Goal: Information Seeking & Learning: Learn about a topic

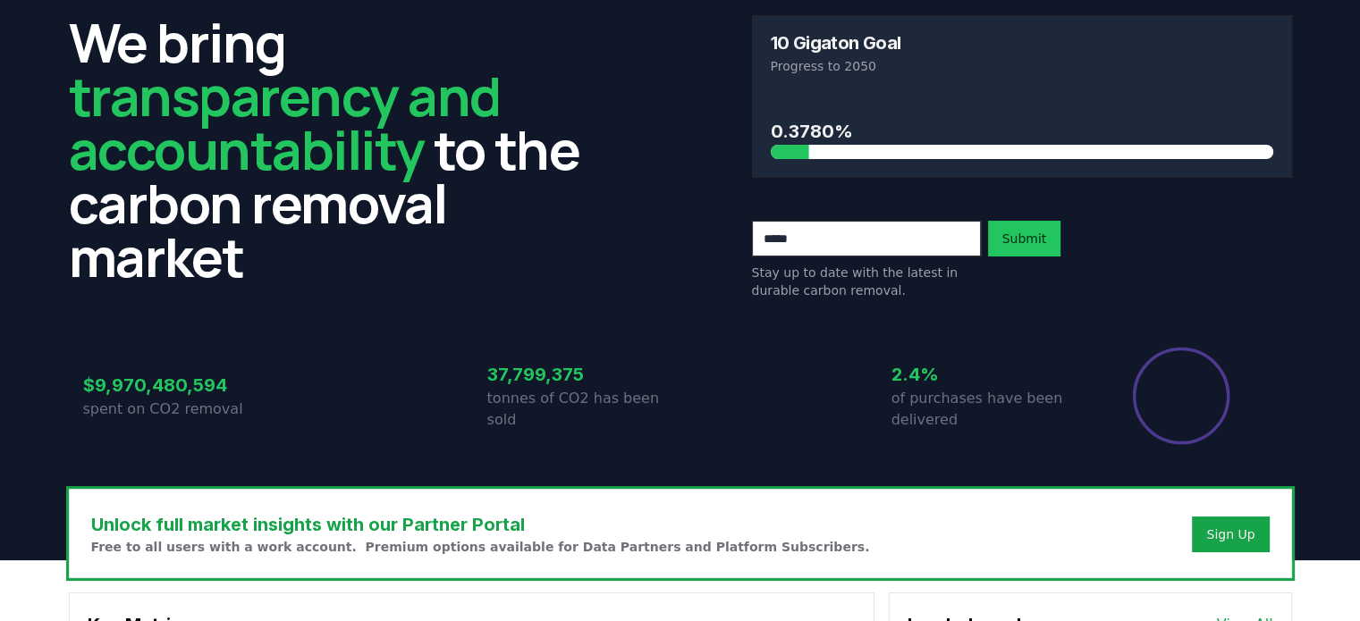
scroll to position [64, 0]
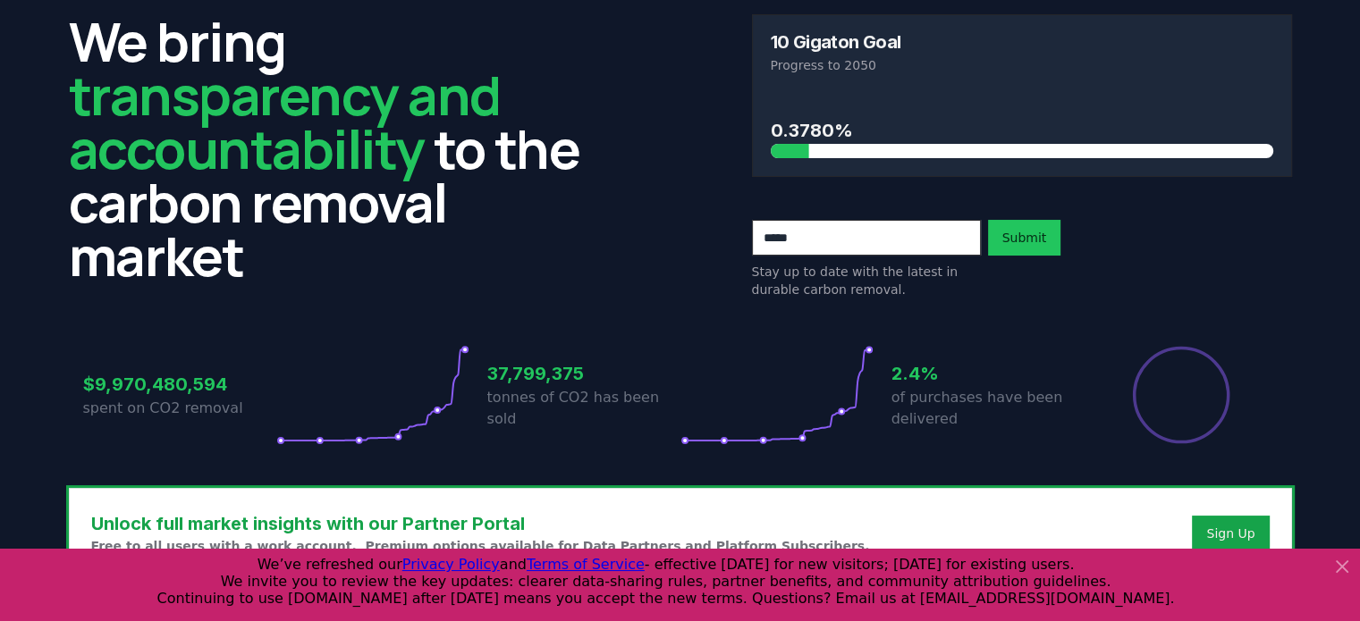
click at [822, 240] on input "email" at bounding box center [866, 238] width 229 height 36
type input "**********"
click at [1024, 239] on button "Submit" at bounding box center [1024, 238] width 73 height 36
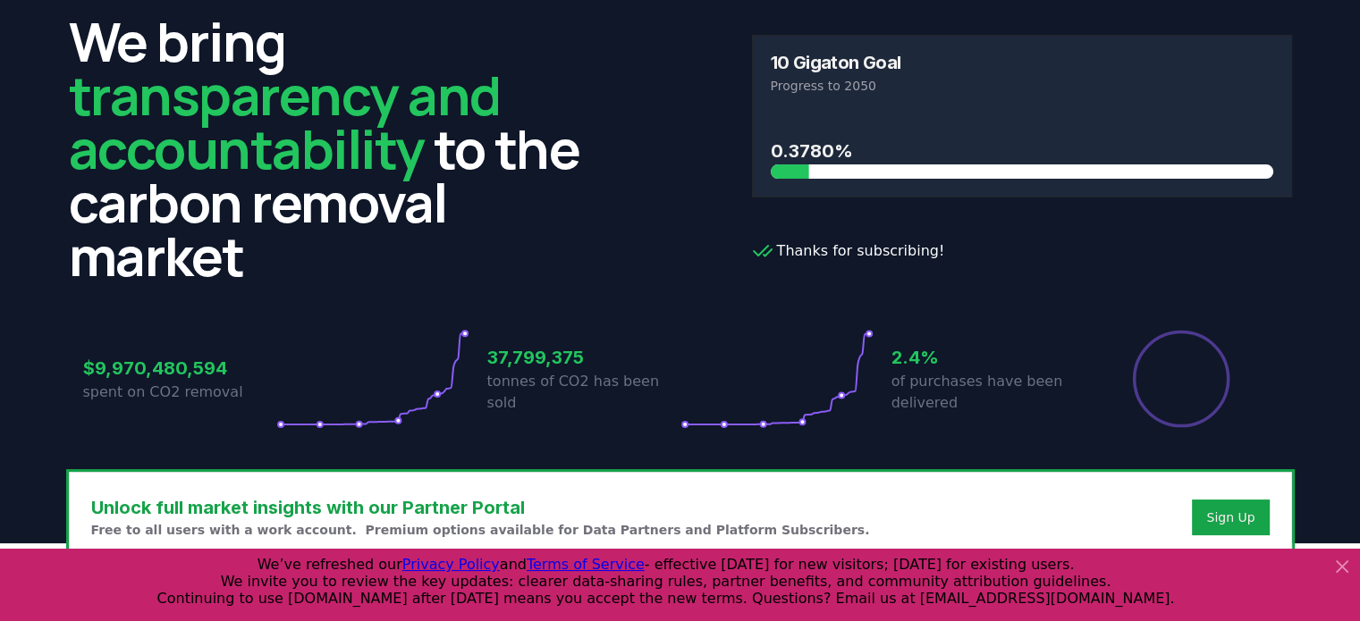
click at [1334, 564] on icon at bounding box center [1341, 566] width 21 height 21
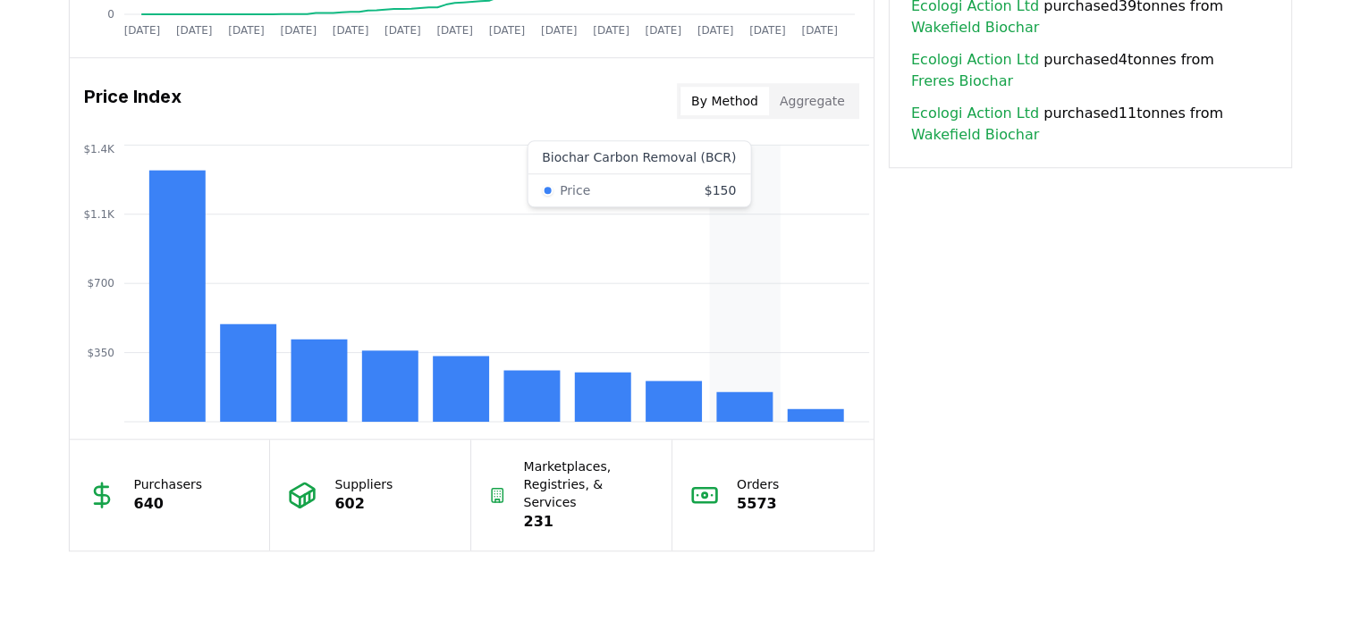
scroll to position [1415, 0]
click at [778, 360] on icon "$350 $700 $1.1K $1.4K" at bounding box center [472, 284] width 804 height 286
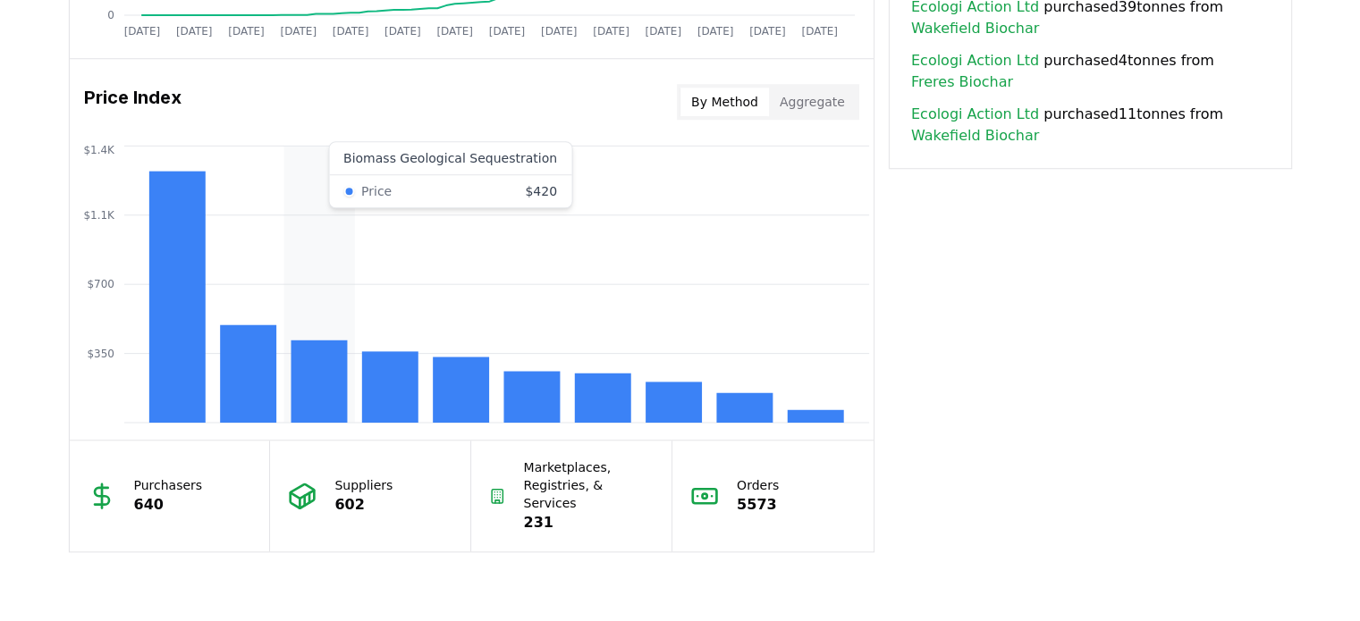
click at [327, 353] on rect at bounding box center [319, 382] width 56 height 82
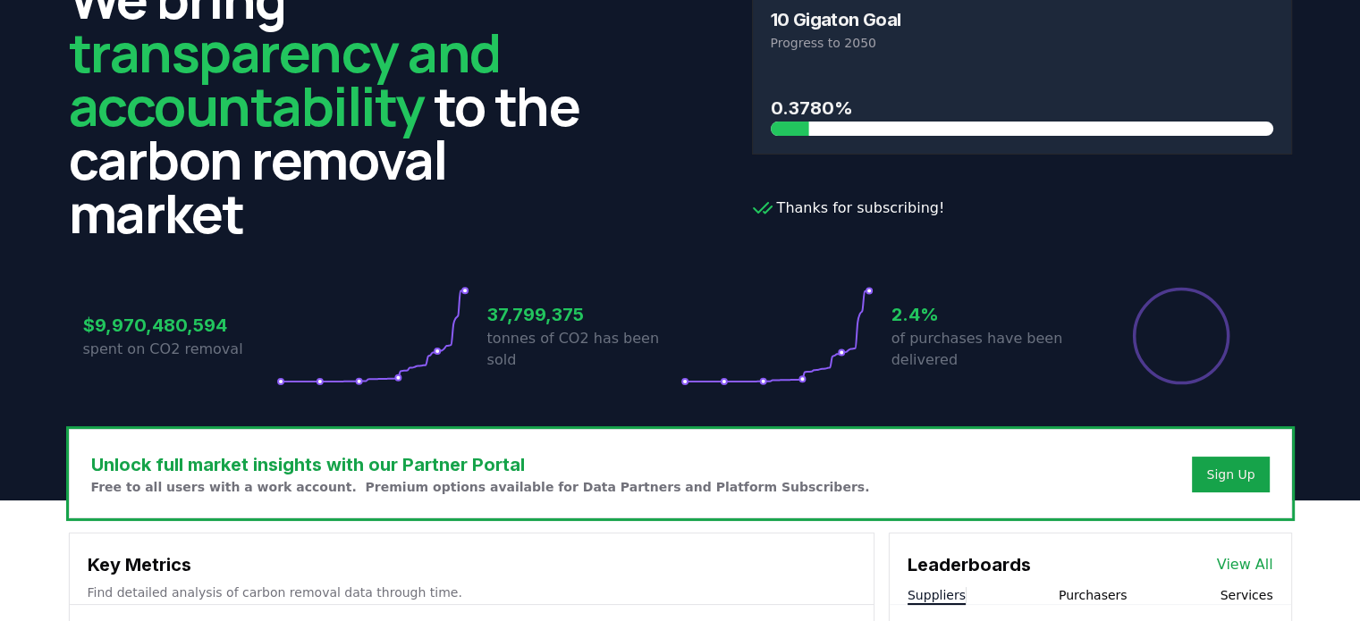
scroll to position [0, 0]
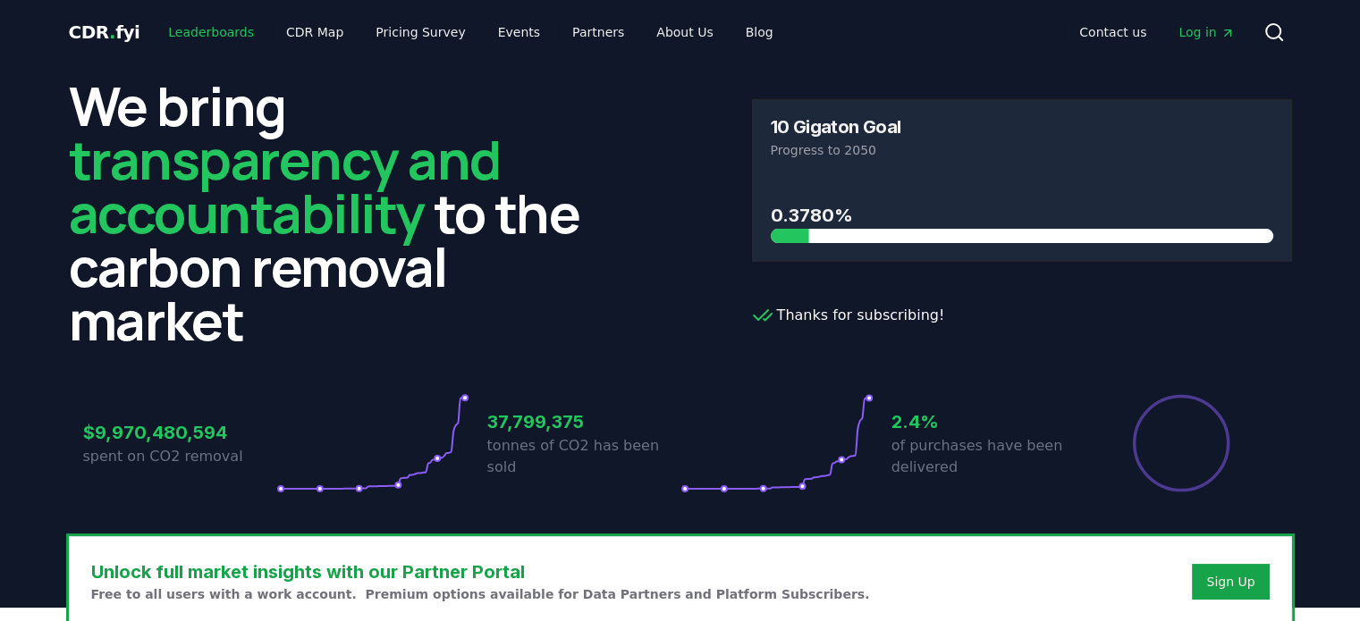
click at [215, 27] on link "Leaderboards" at bounding box center [211, 32] width 114 height 32
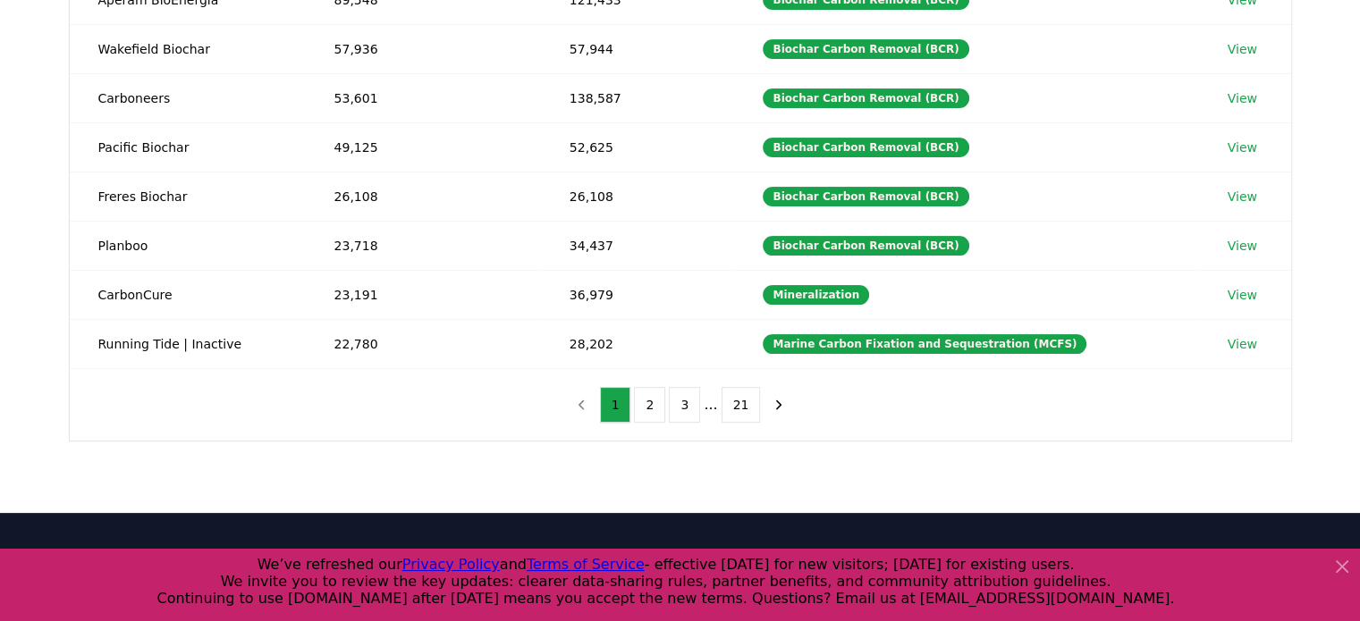
scroll to position [411, 0]
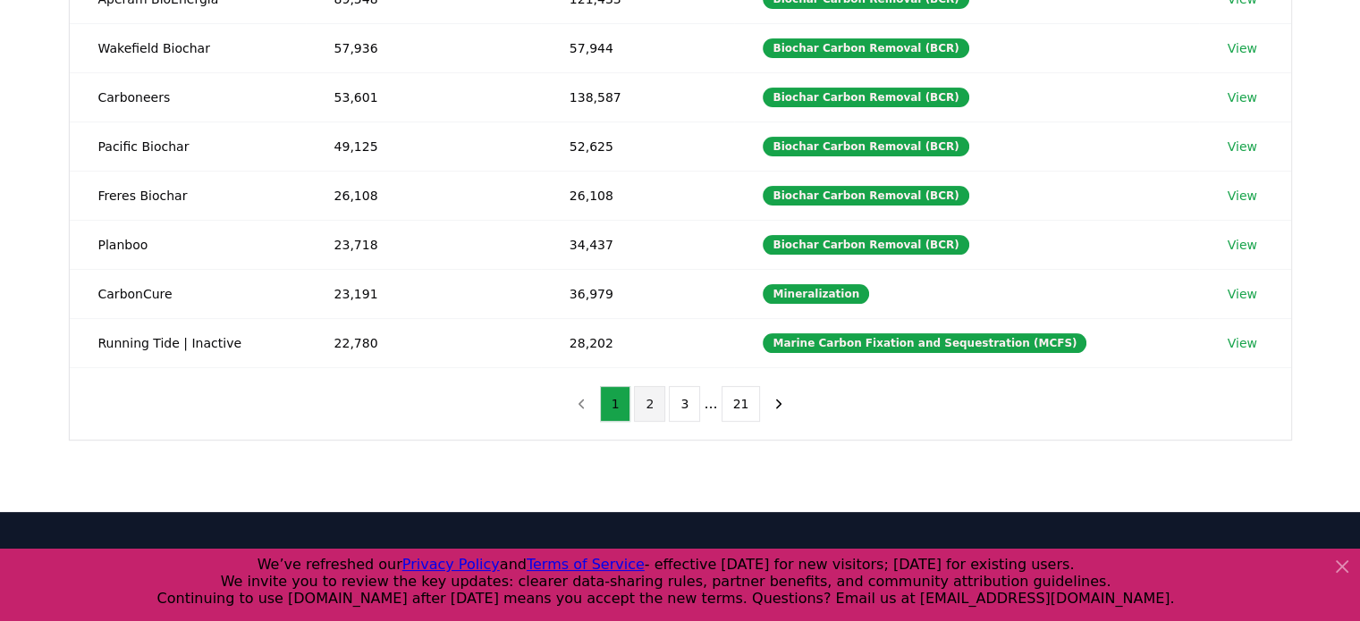
click at [651, 401] on button "2" at bounding box center [649, 404] width 31 height 36
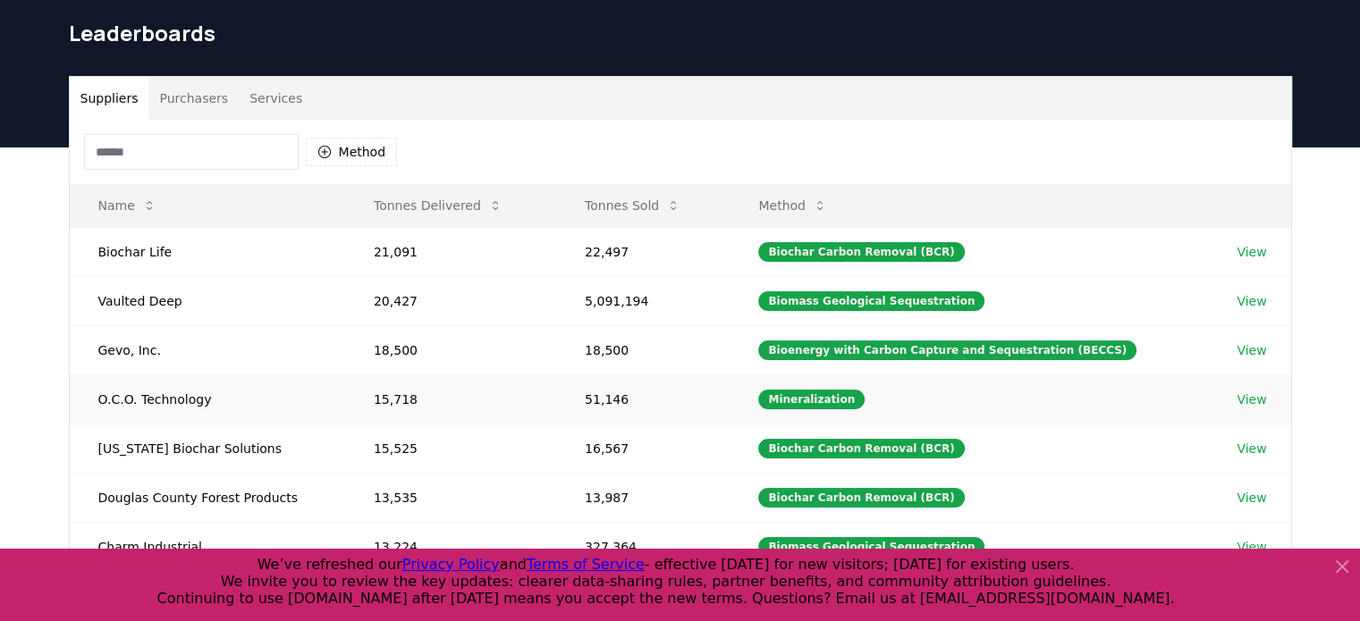
scroll to position [59, 0]
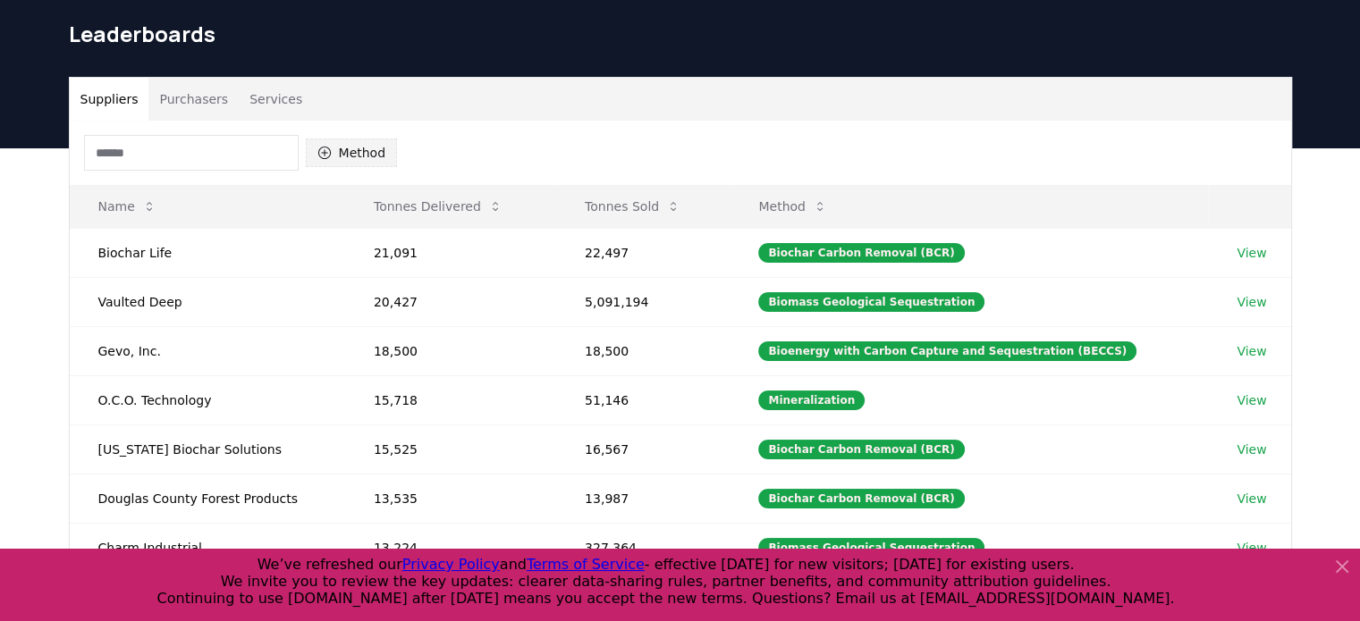
click at [350, 153] on button "Method" at bounding box center [352, 153] width 92 height 29
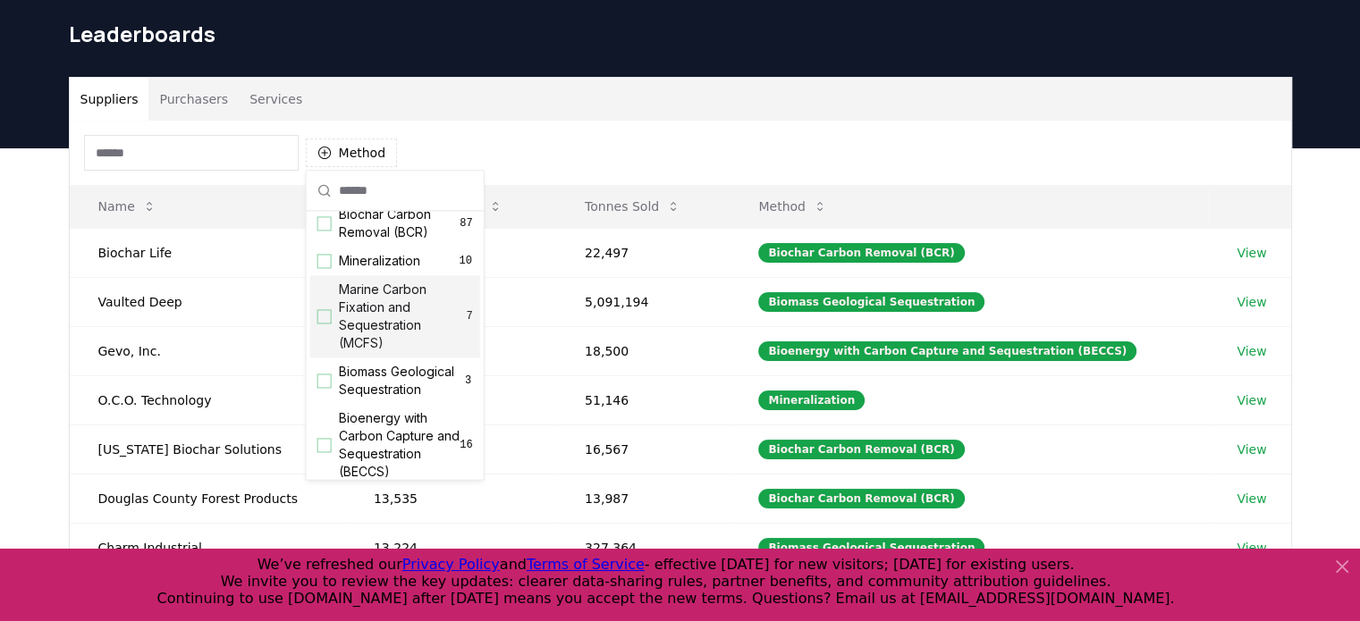
scroll to position [11, 0]
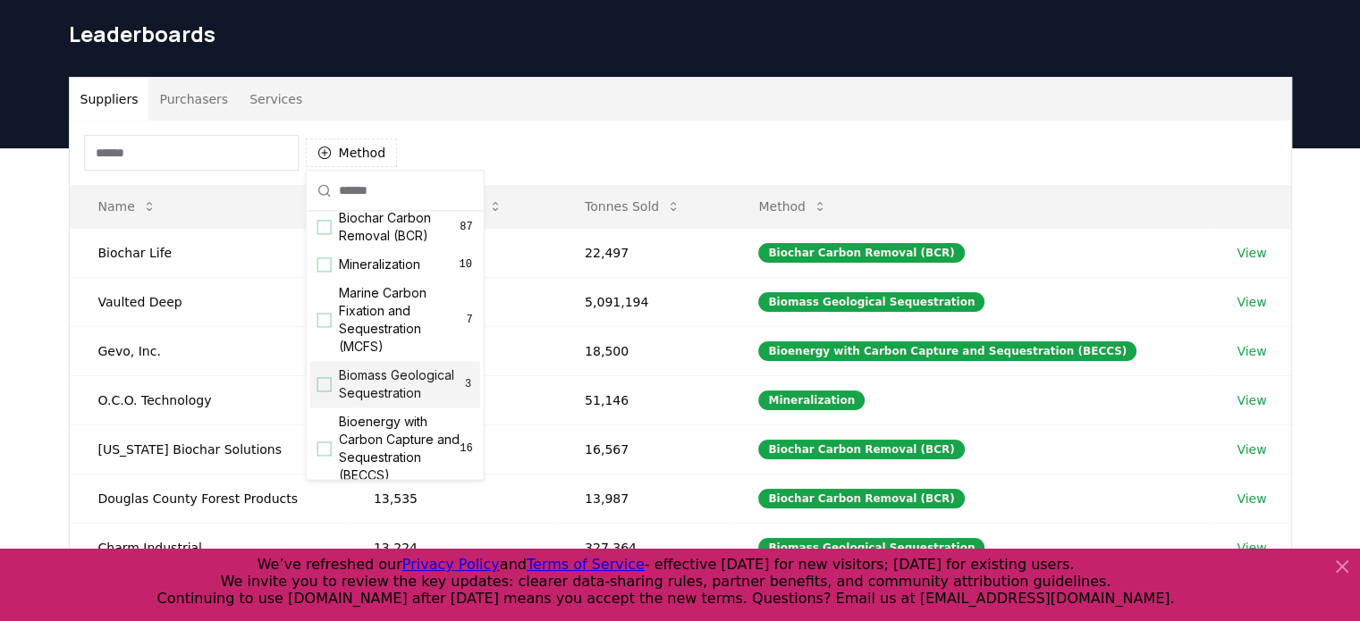
click at [341, 383] on span "Biomass Geological Sequestration" at bounding box center [401, 385] width 125 height 36
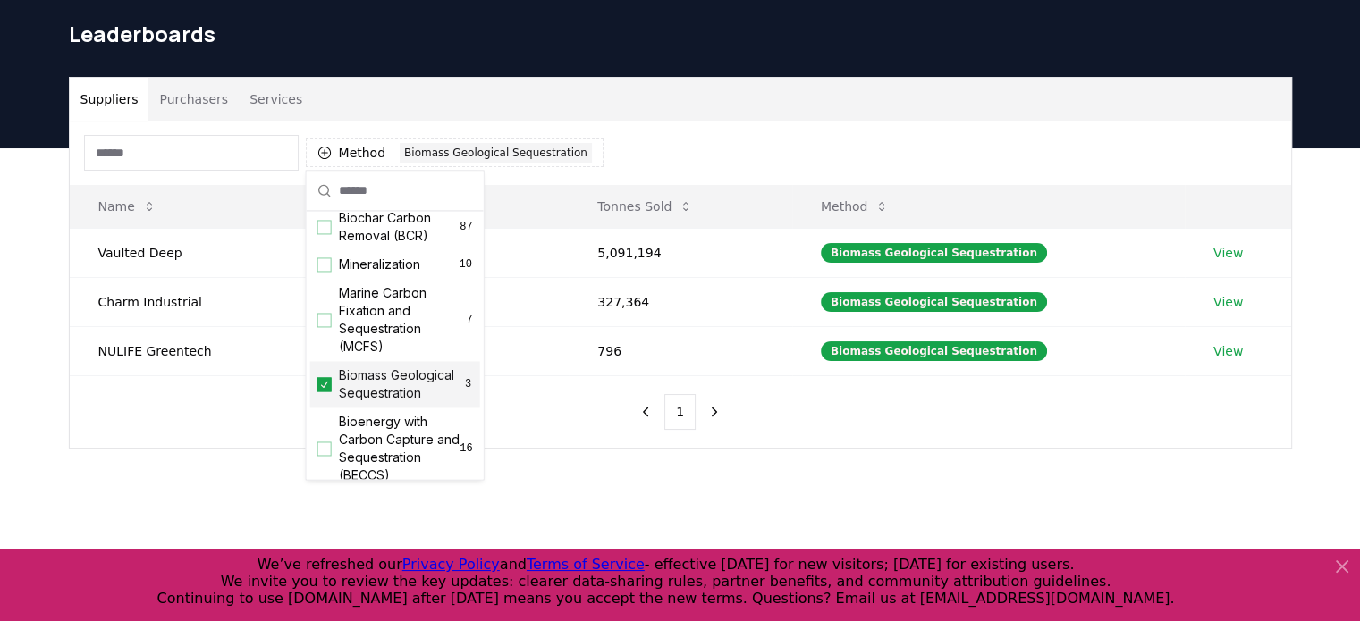
click at [339, 383] on span "Biomass Geological Sequestration" at bounding box center [401, 385] width 125 height 36
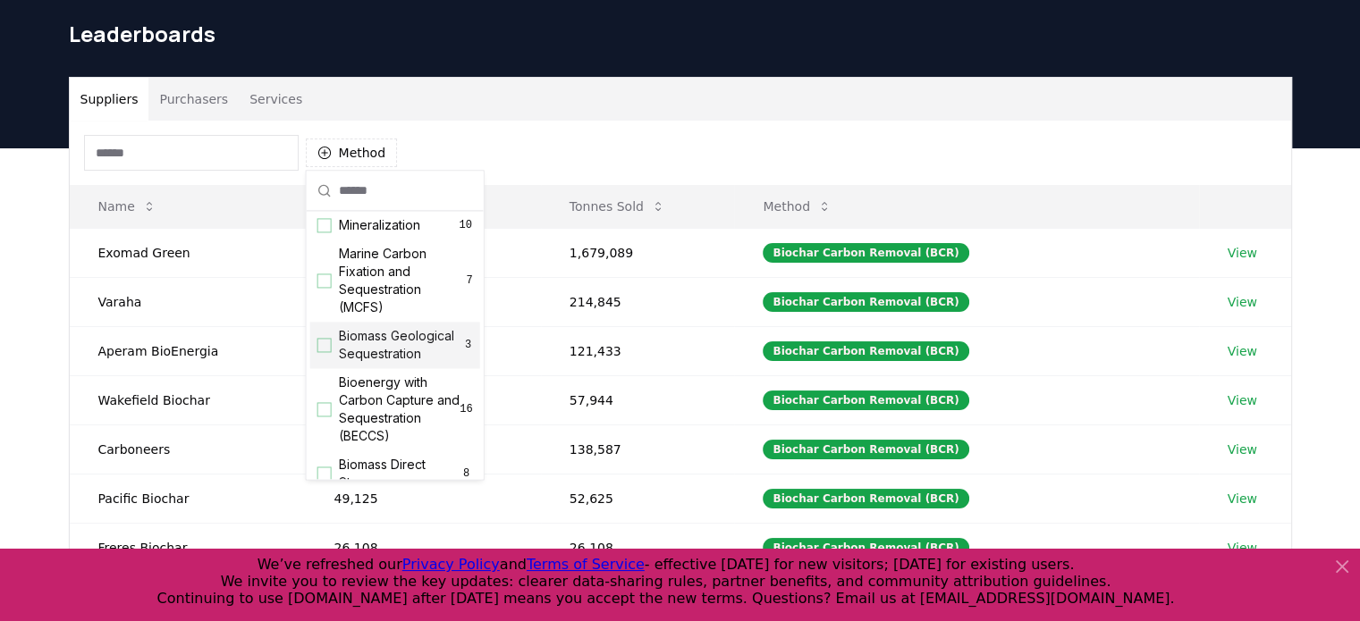
scroll to position [61, 0]
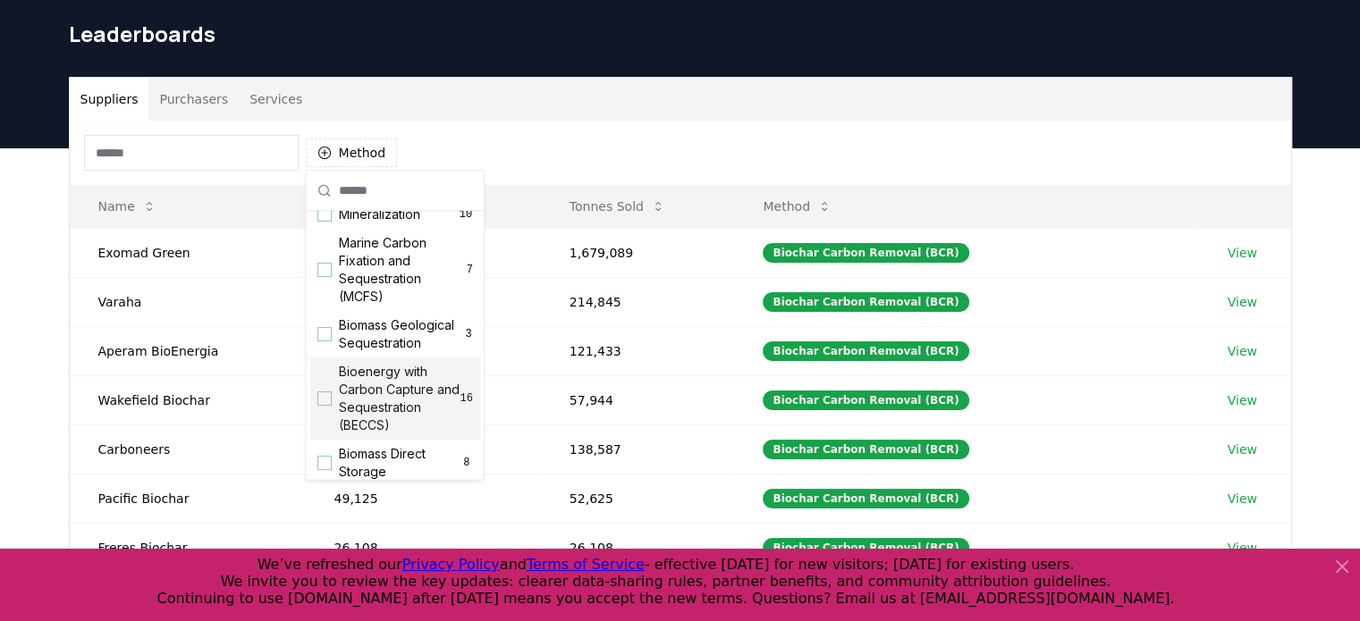
click at [318, 402] on div "Bioenergy with Carbon Capture and Sequestration (BECCS) 16" at bounding box center [395, 399] width 170 height 82
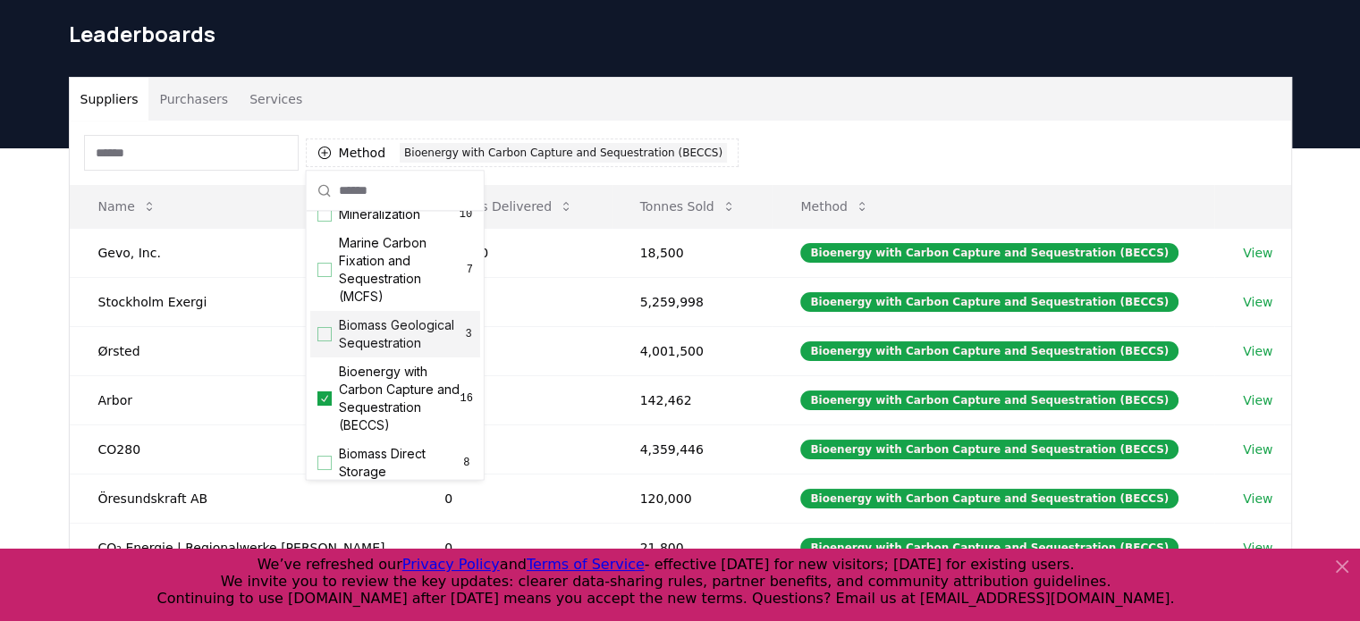
click at [327, 341] on div "Suggestions" at bounding box center [324, 334] width 14 height 14
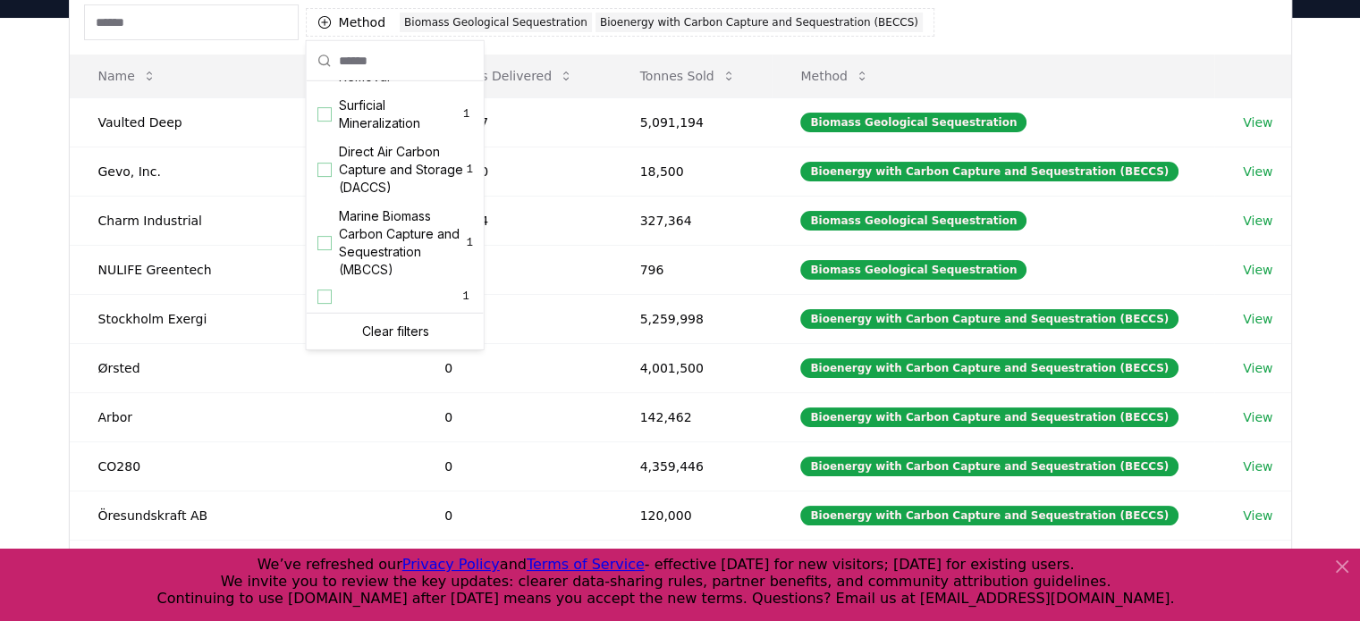
scroll to position [195, 0]
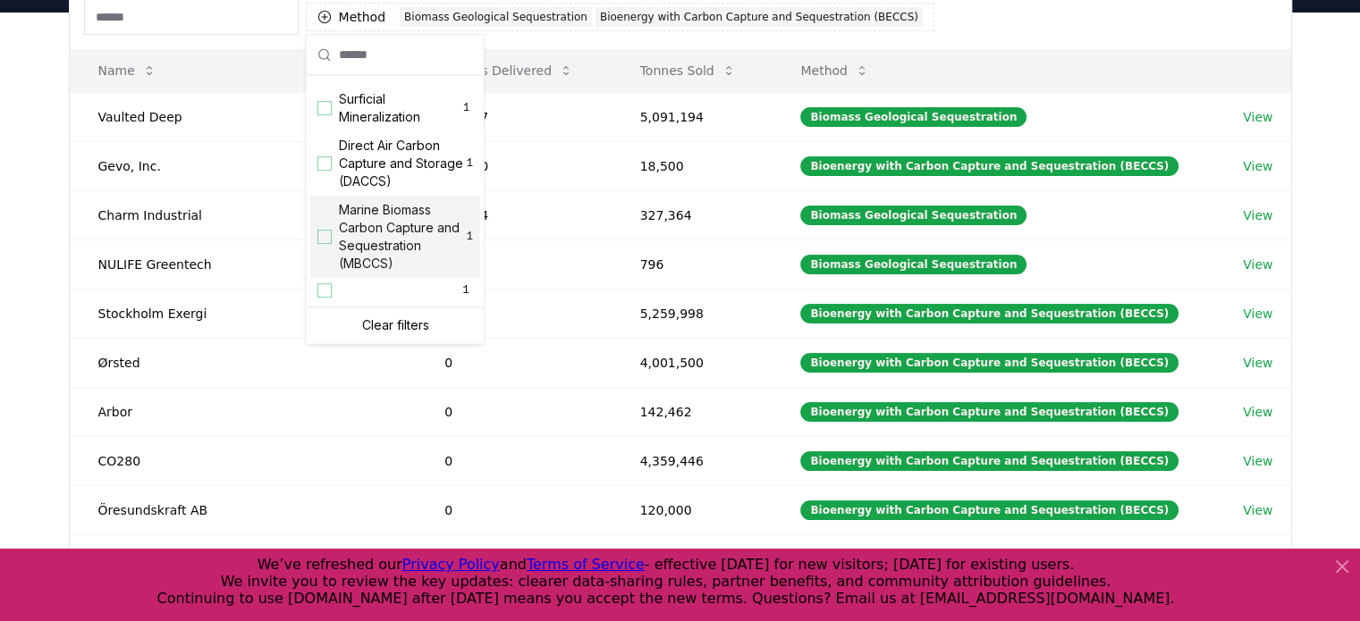
click at [7, 247] on div "Suppliers Purchasers Services Method 2 Biomass Geological Sequestration Bioener…" at bounding box center [680, 371] width 1360 height 716
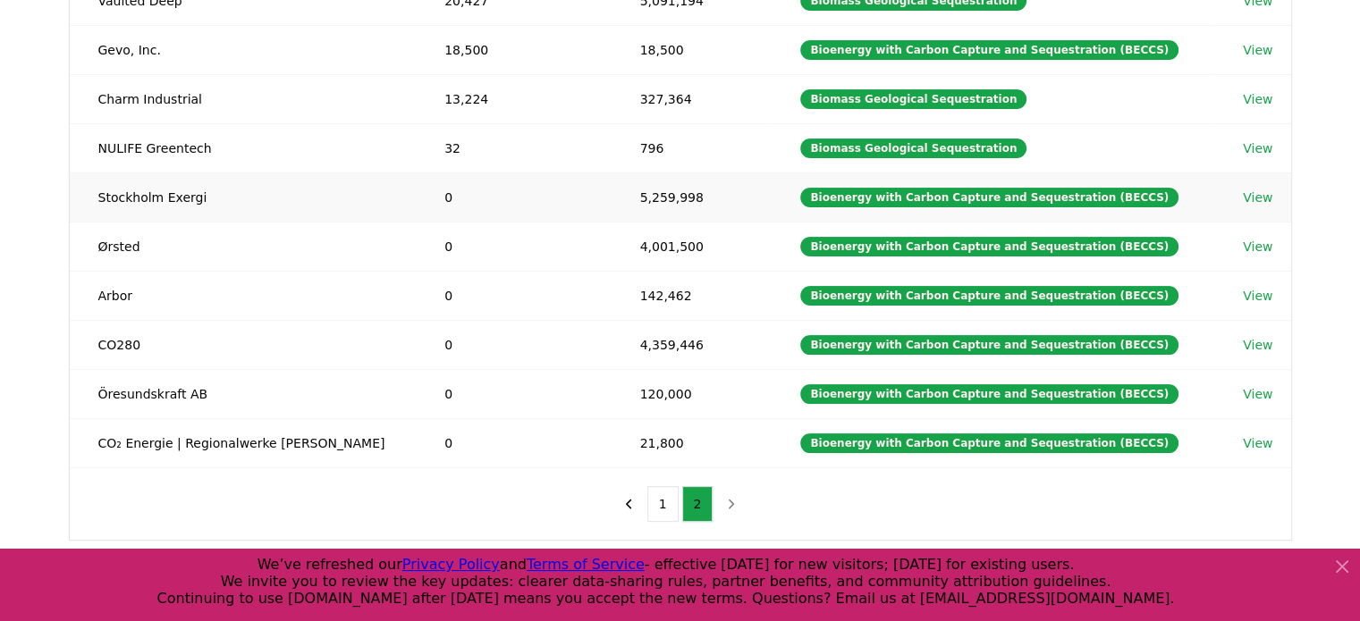
scroll to position [314, 0]
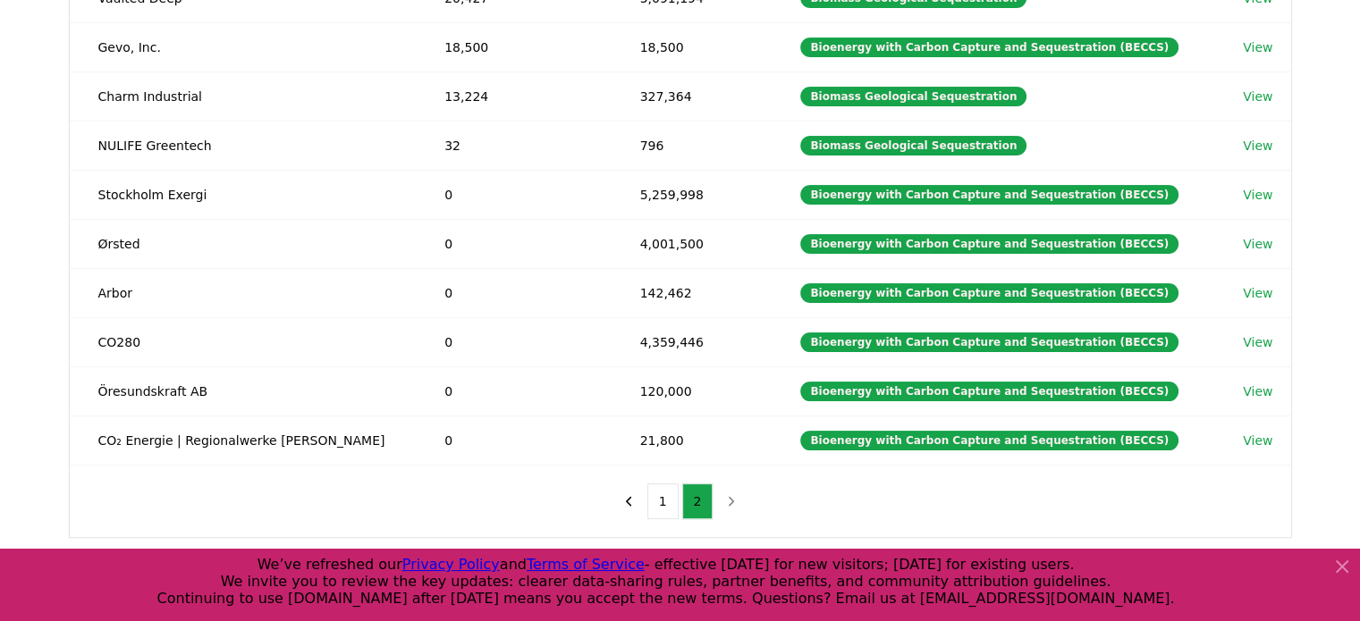
click at [1337, 561] on icon at bounding box center [1341, 566] width 21 height 21
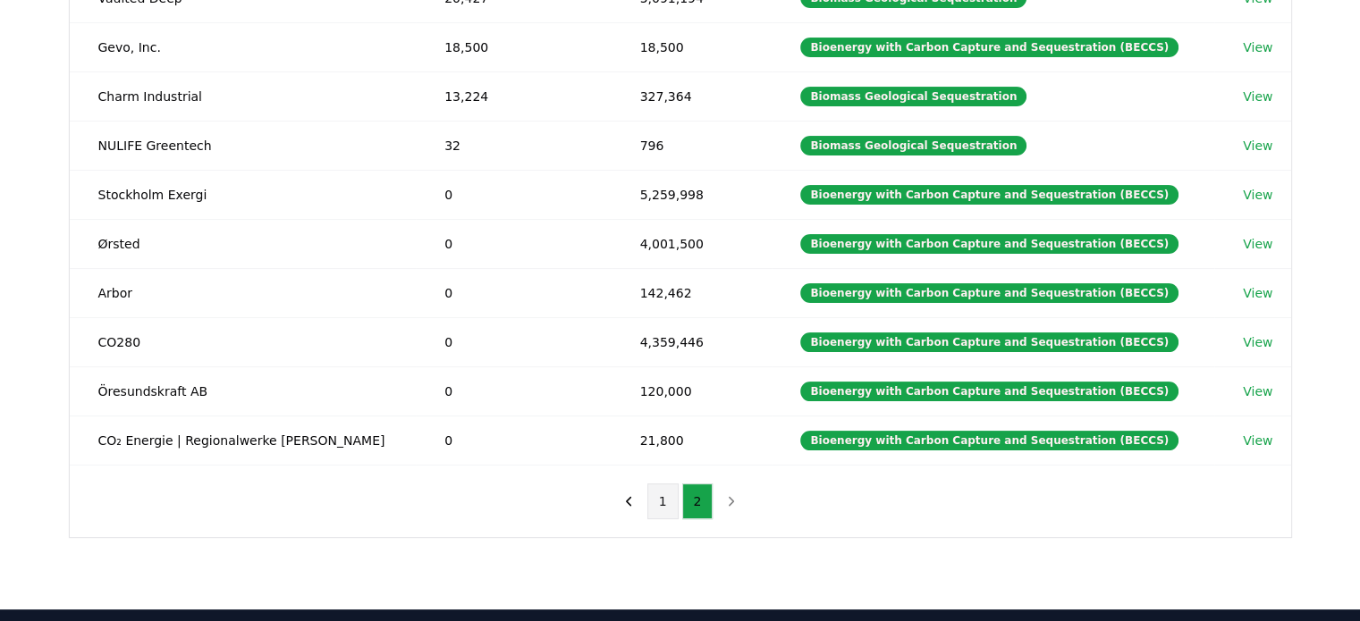
click at [660, 494] on button "1" at bounding box center [662, 502] width 31 height 36
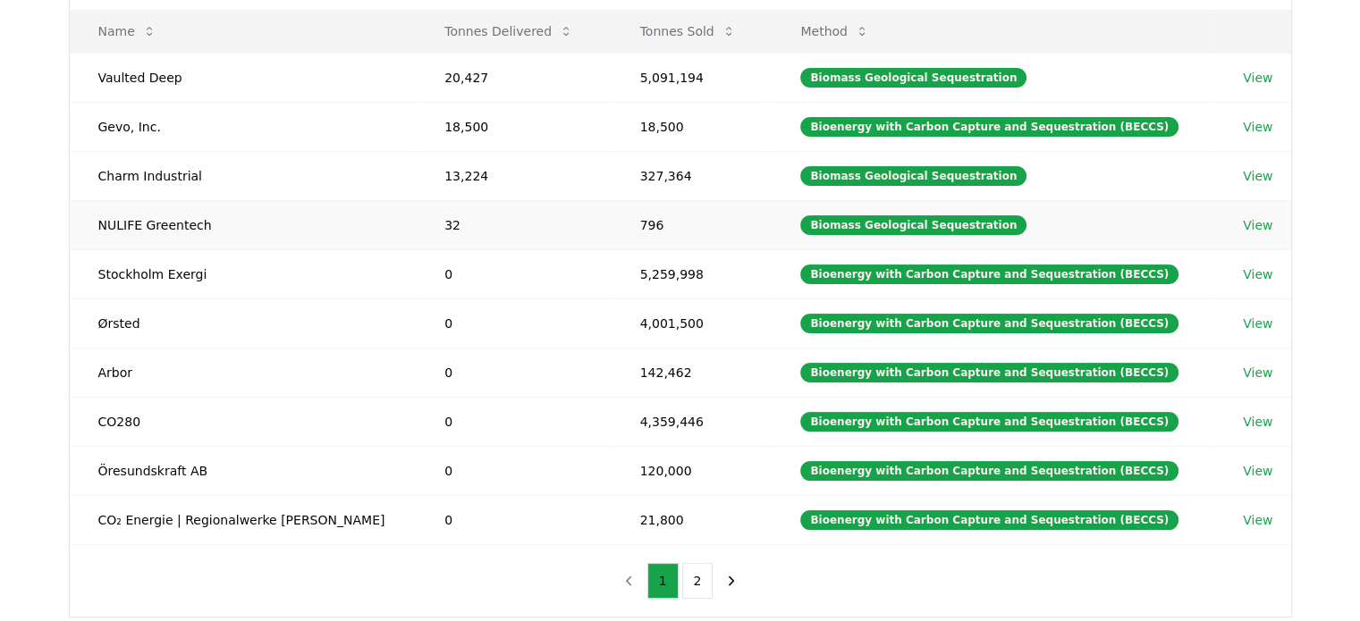
scroll to position [236, 0]
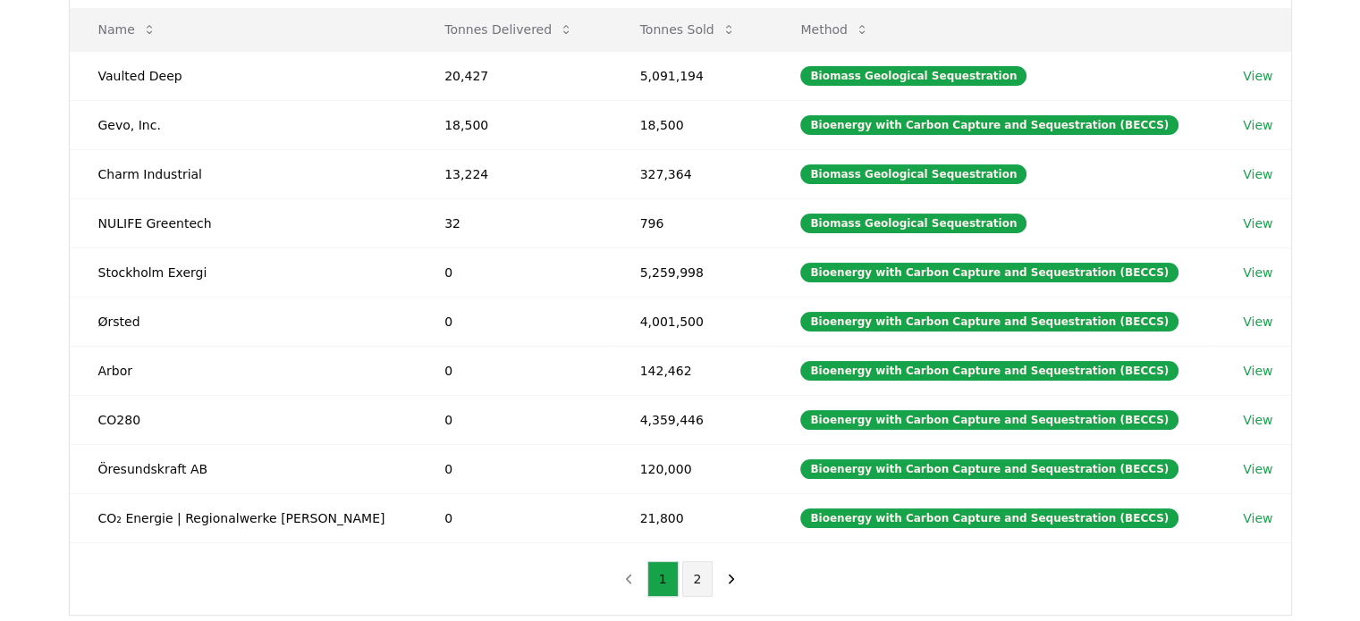
click at [687, 580] on button "2" at bounding box center [697, 579] width 31 height 36
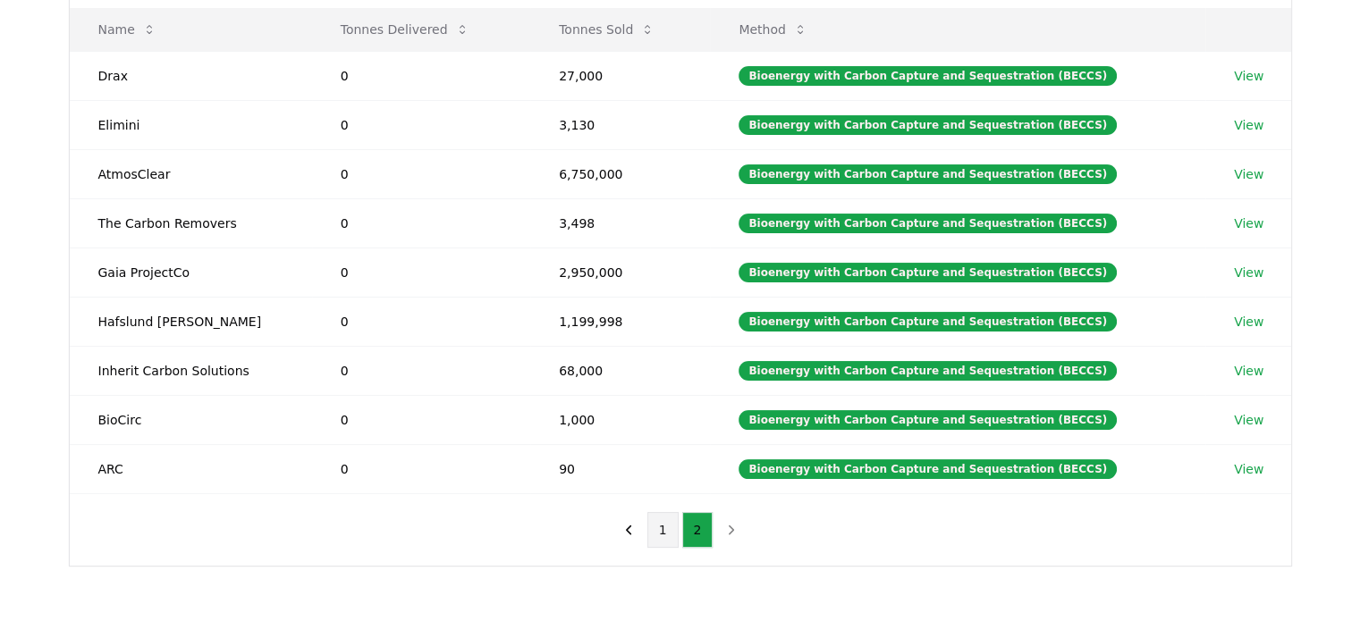
click at [673, 541] on button "1" at bounding box center [662, 530] width 31 height 36
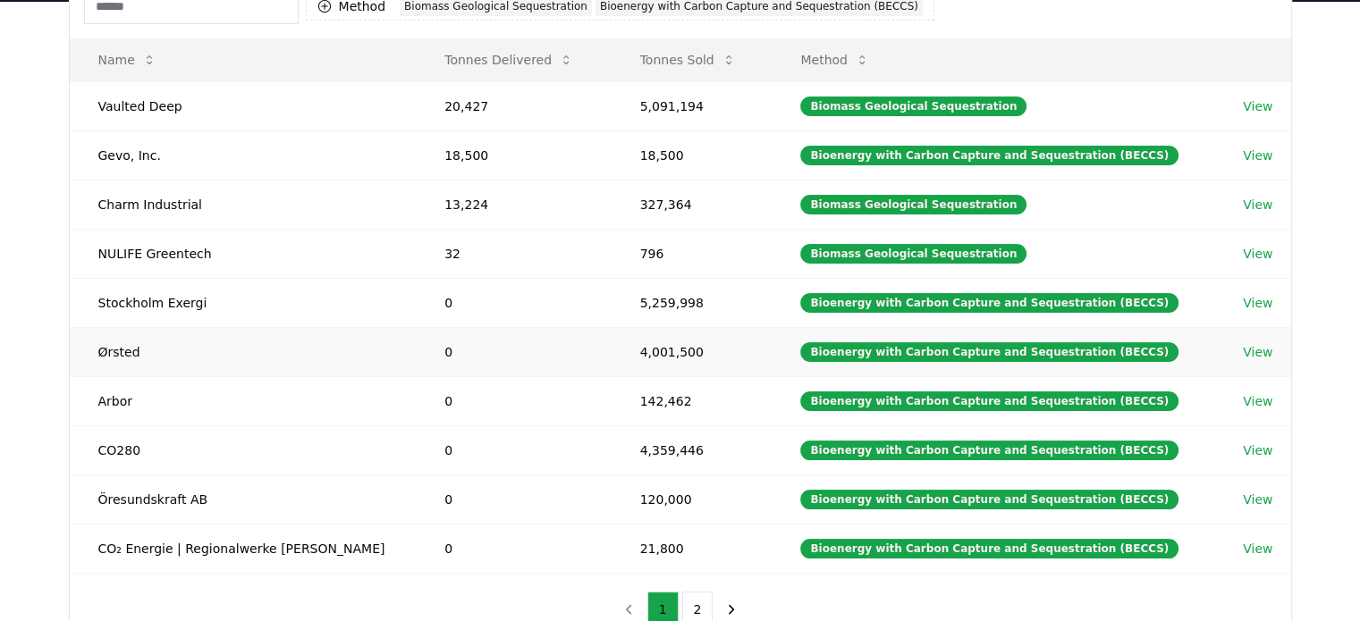
scroll to position [207, 0]
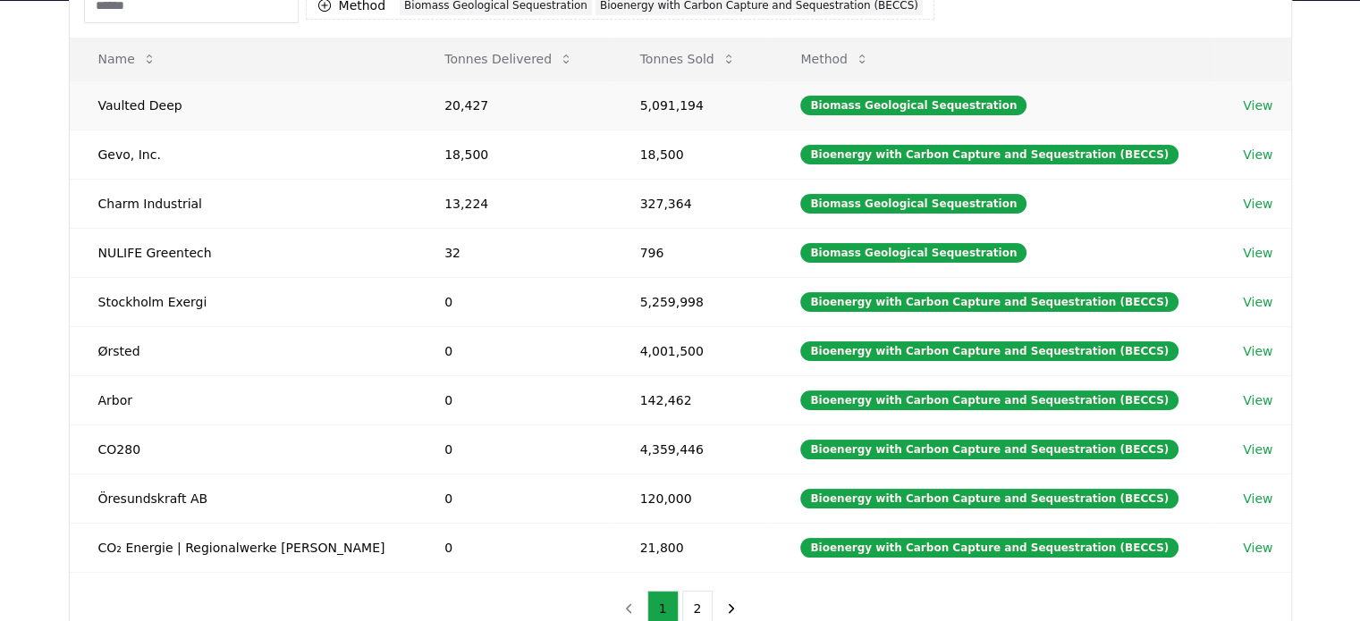
click at [1250, 100] on link "View" at bounding box center [1258, 106] width 30 height 18
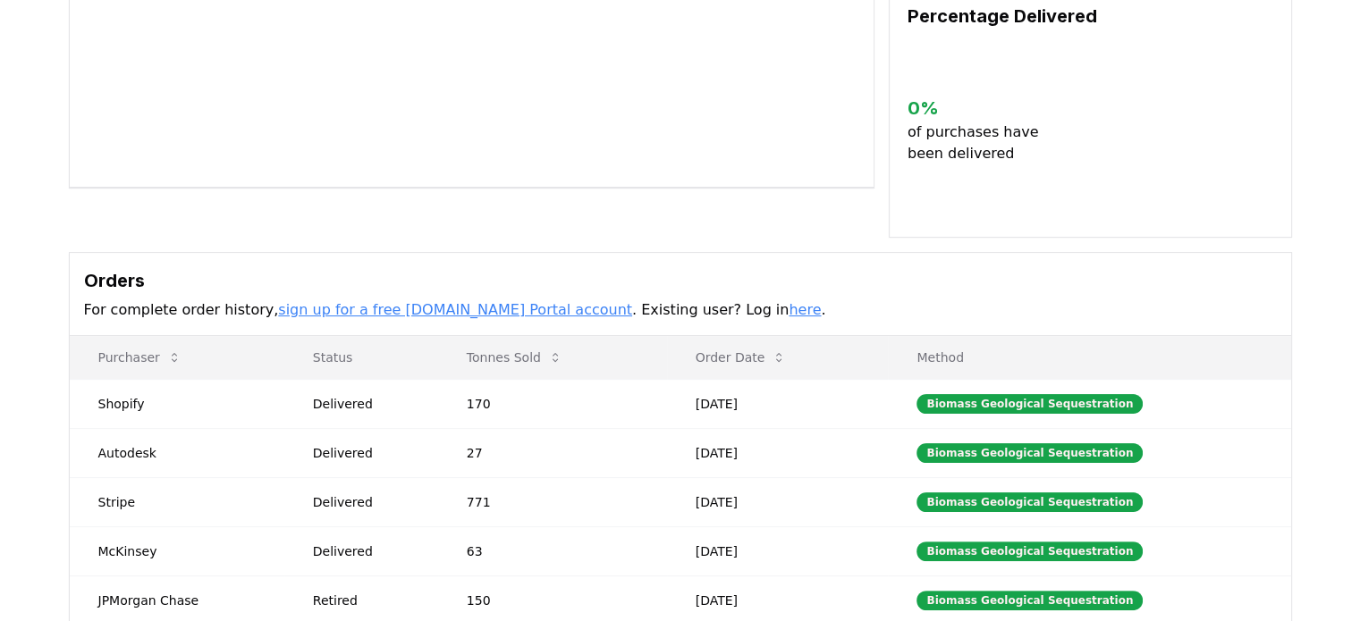
scroll to position [325, 0]
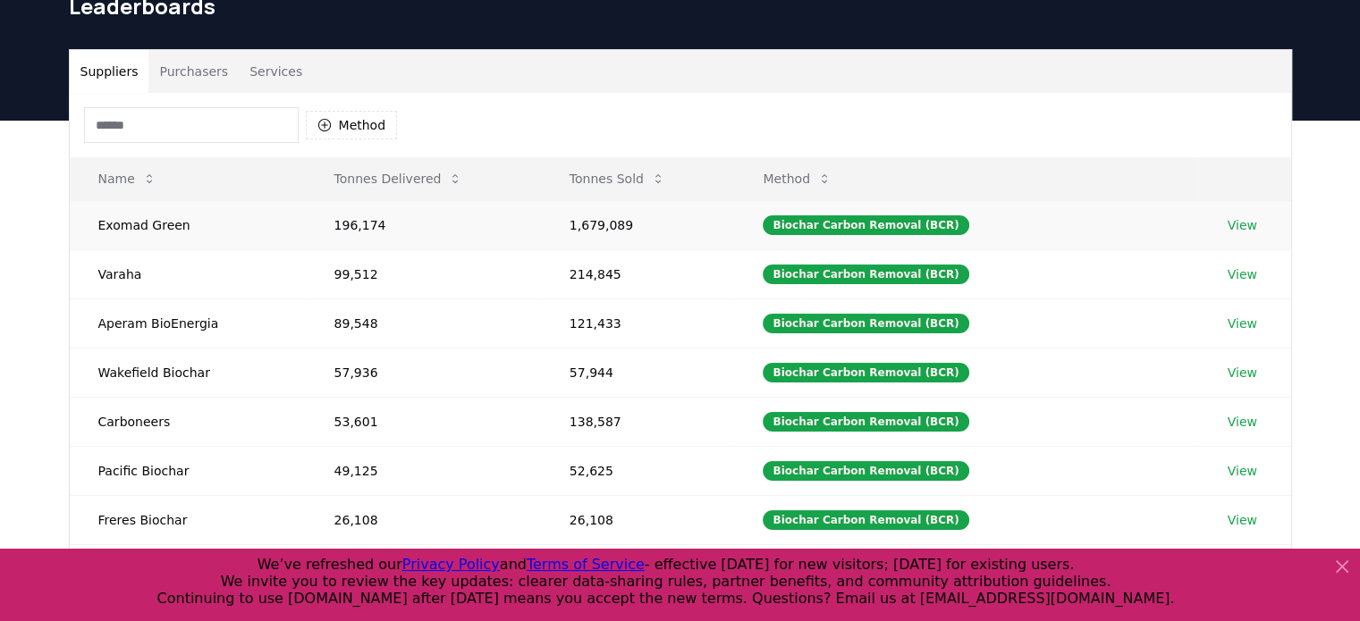
scroll to position [71, 0]
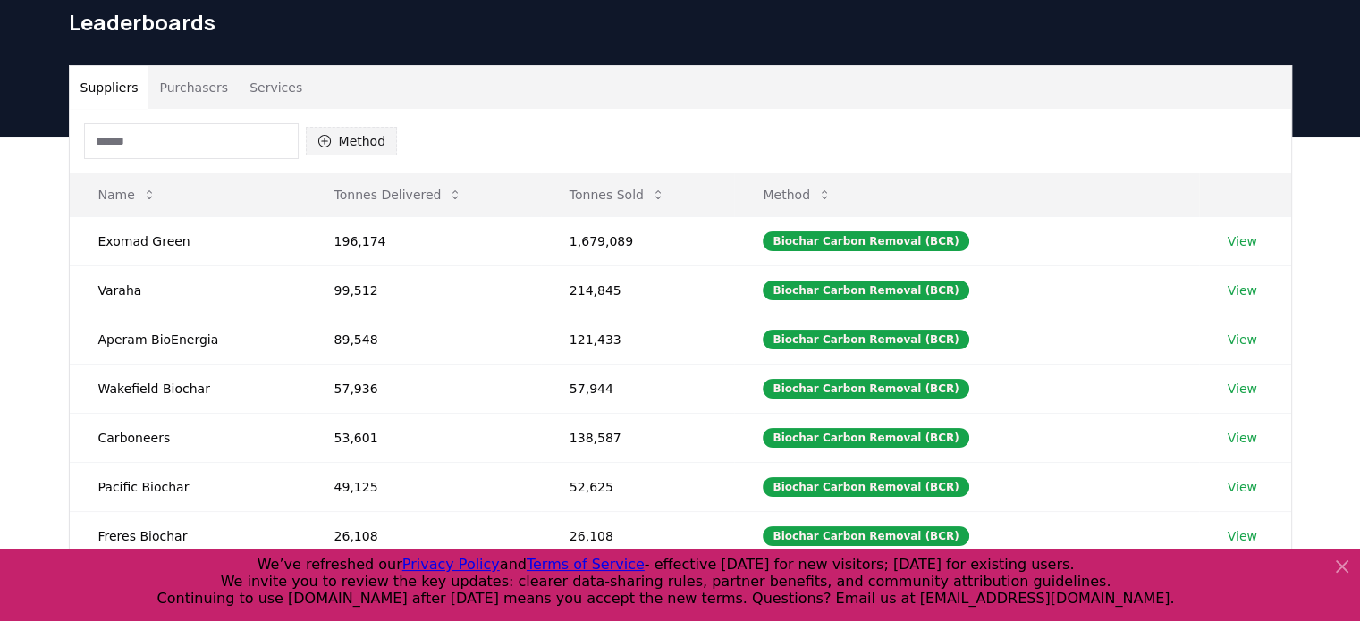
click at [373, 131] on button "Method" at bounding box center [352, 141] width 92 height 29
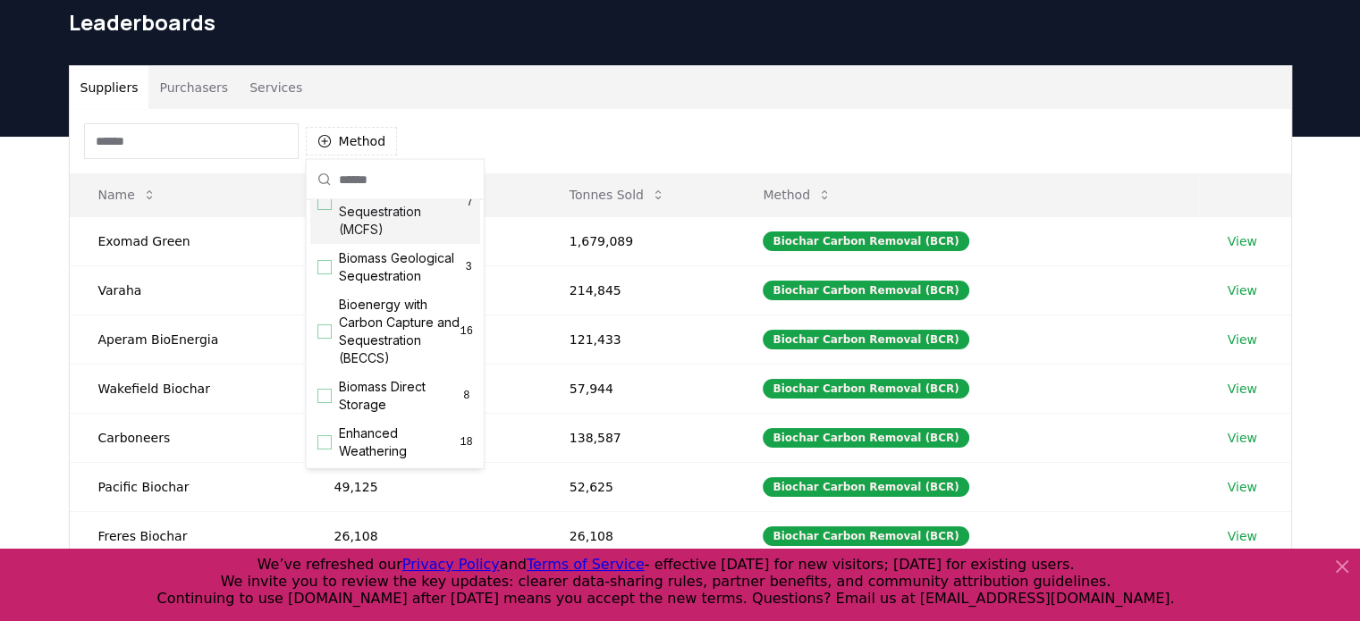
scroll to position [117, 0]
click at [325, 339] on div "Suggestions" at bounding box center [324, 332] width 14 height 14
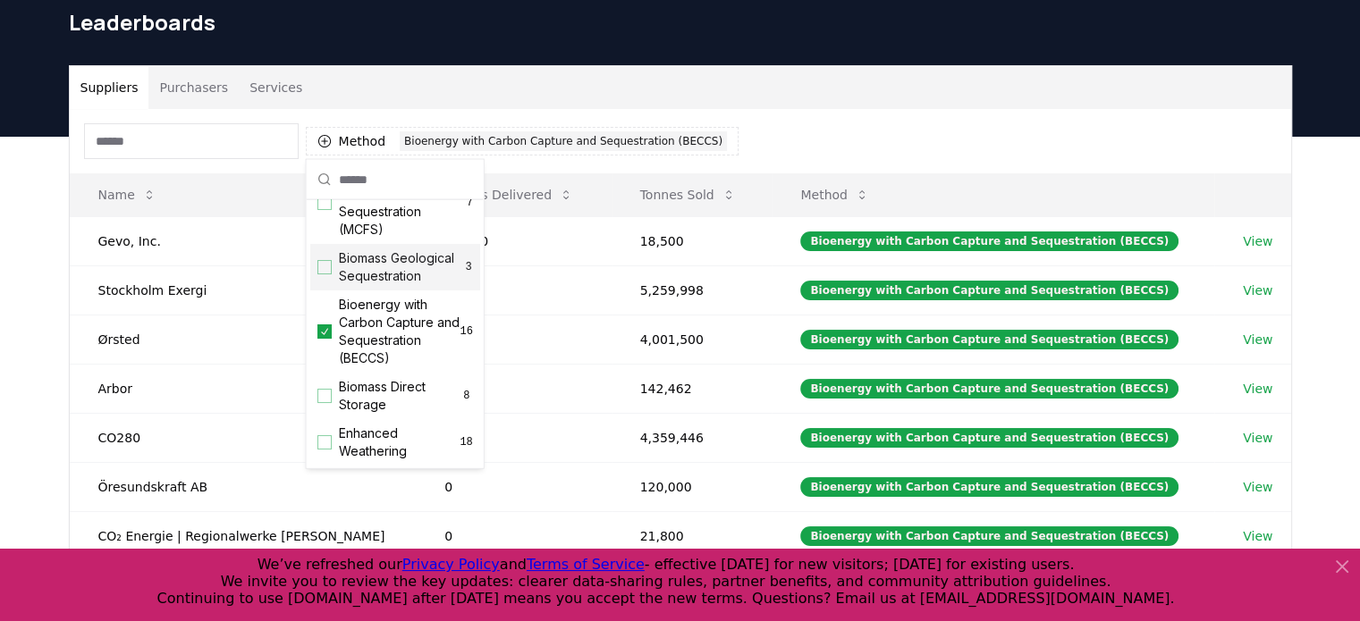
click at [326, 274] on div "Suggestions" at bounding box center [324, 267] width 14 height 14
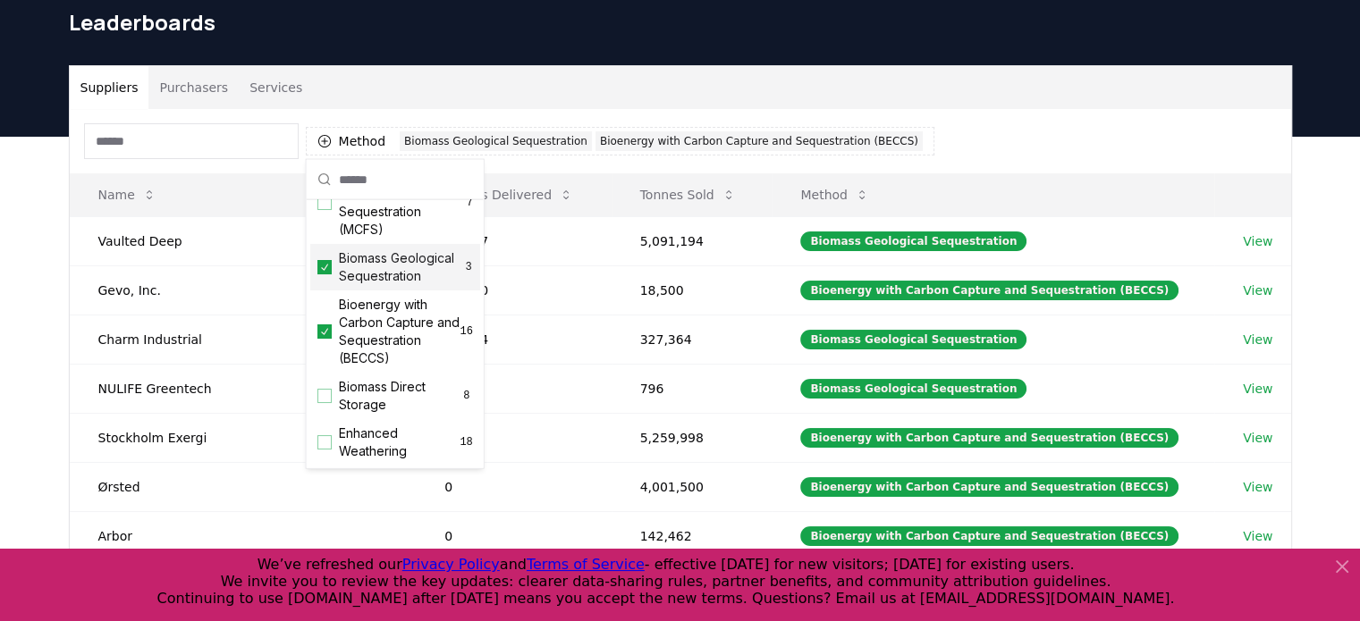
click at [0, 289] on div "Suppliers Purchasers Services Method 2 Biomass Geological Sequestration Bioener…" at bounding box center [680, 495] width 1360 height 716
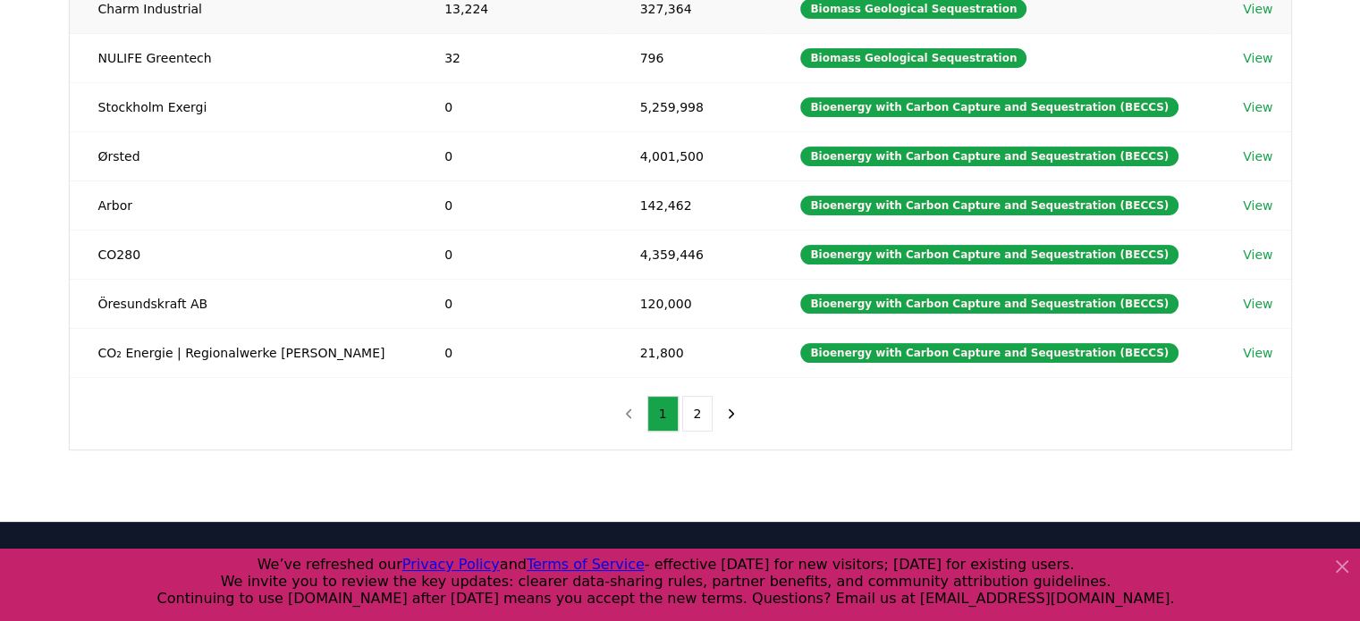
scroll to position [402, 0]
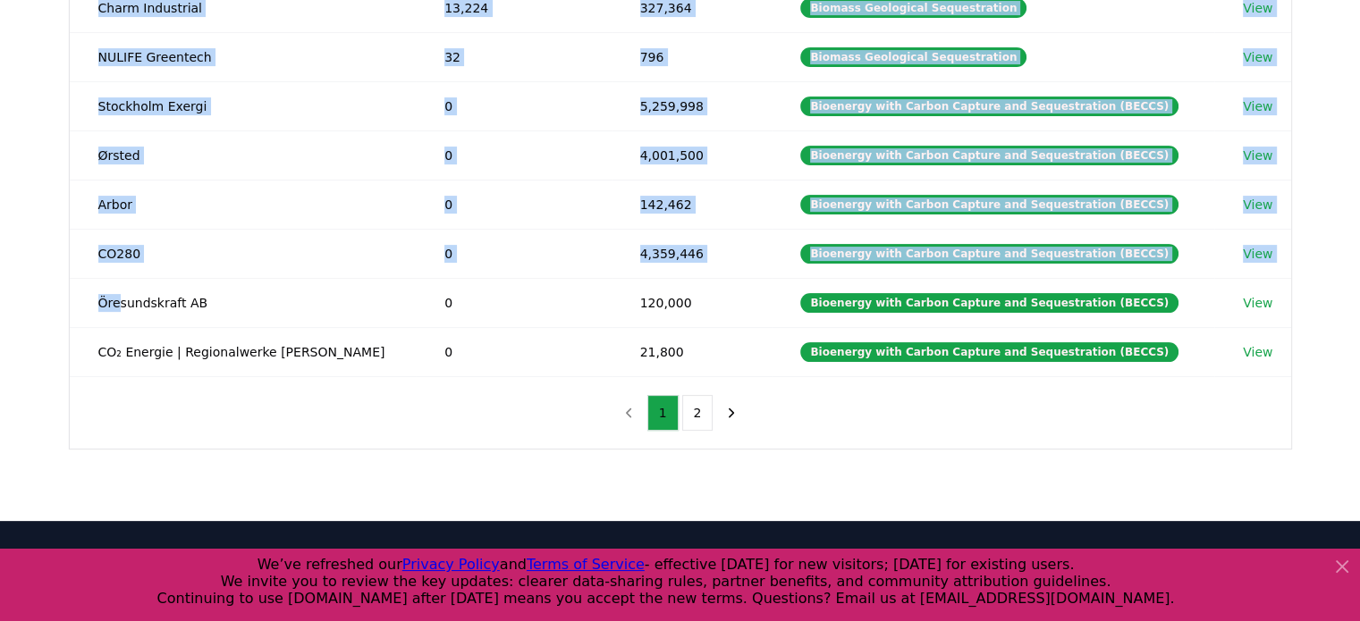
drag, startPoint x: 117, startPoint y: 320, endPoint x: 436, endPoint y: 469, distance: 352.3
click at [436, 469] on div "Suppliers Purchasers Services Method 2 Biomass Geological Sequestration Bioener…" at bounding box center [680, 163] width 1360 height 716
click at [468, 425] on div "Method 2 Biomass Geological Sequestration Bioenergy with Carbon Capture and Seq…" at bounding box center [680, 112] width 1221 height 671
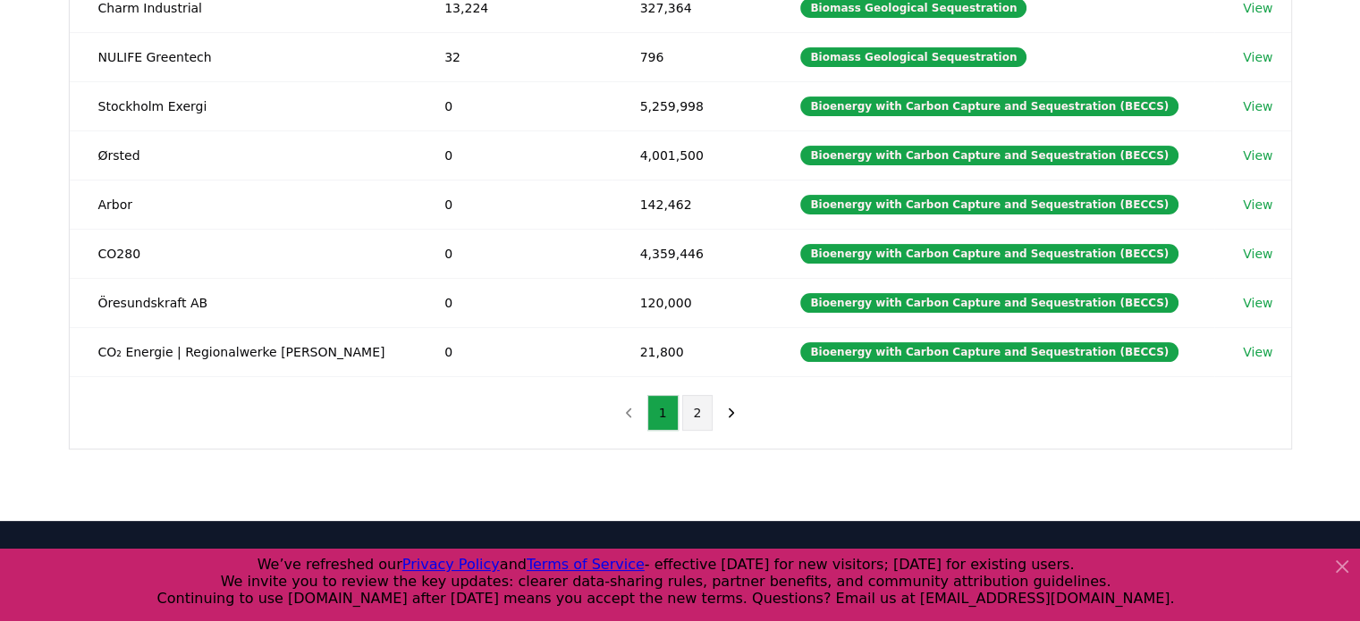
click at [703, 408] on button "2" at bounding box center [697, 413] width 31 height 36
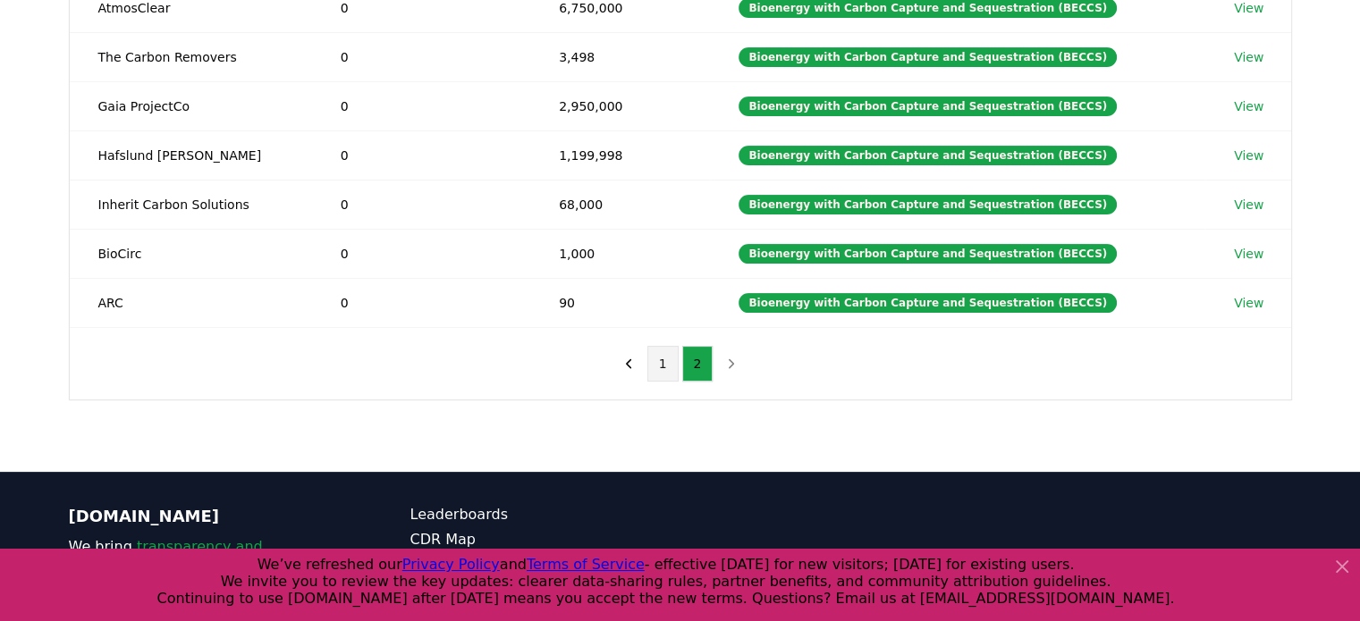
click at [662, 357] on button "1" at bounding box center [662, 364] width 31 height 36
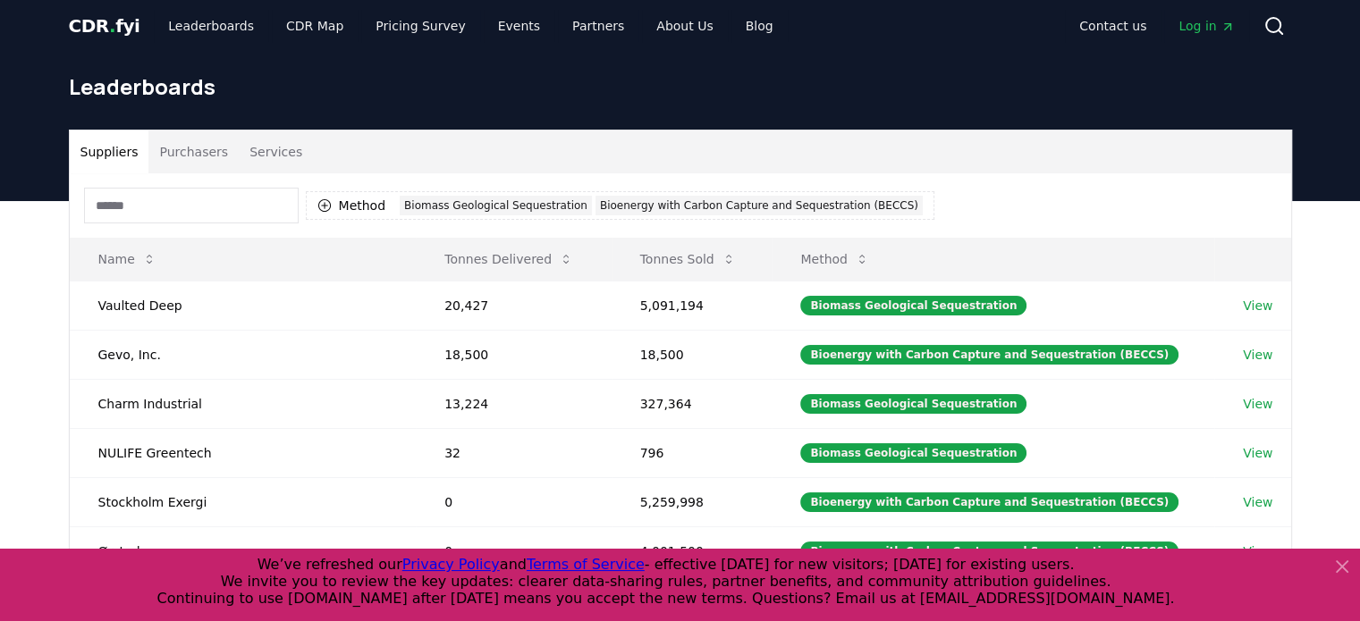
scroll to position [0, 0]
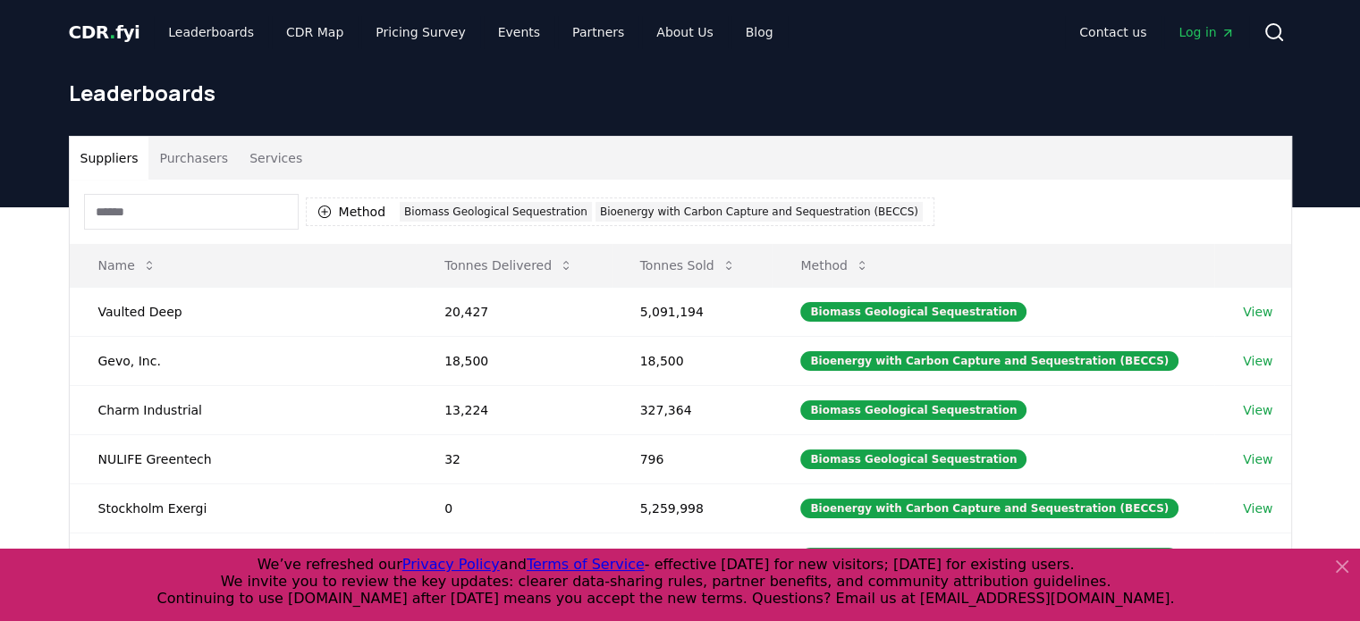
click at [1344, 561] on icon at bounding box center [1341, 566] width 21 height 21
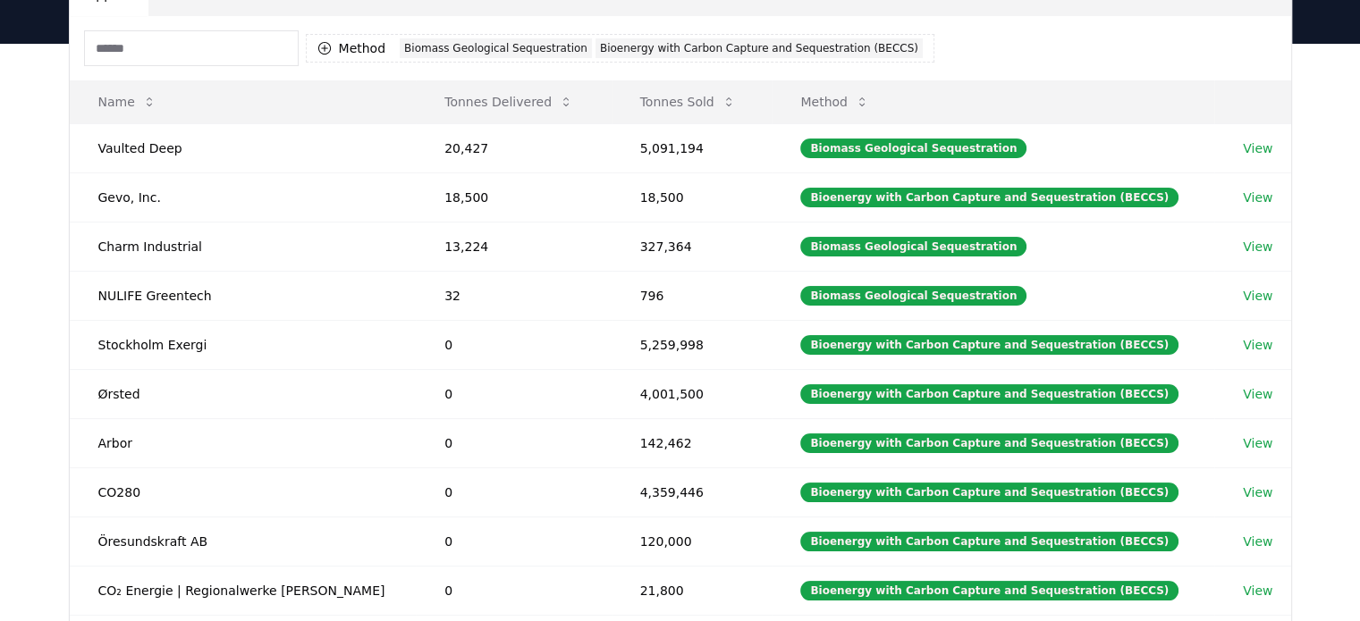
scroll to position [164, 0]
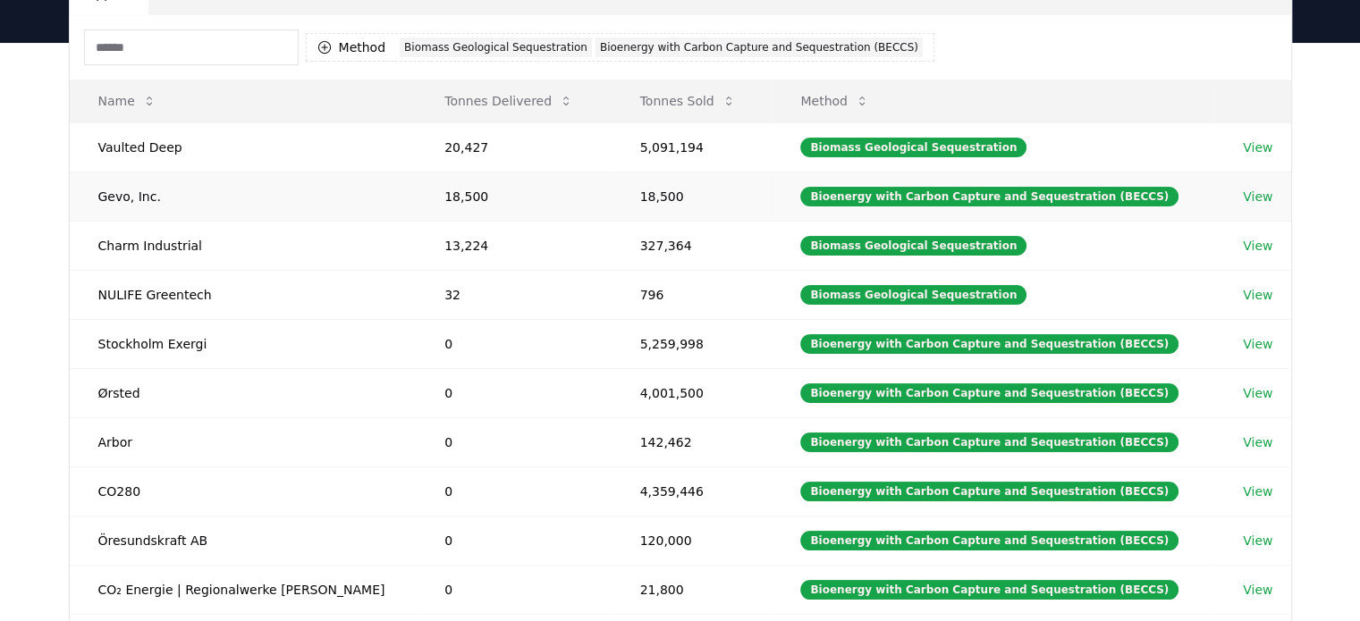
drag, startPoint x: 89, startPoint y: 97, endPoint x: 697, endPoint y: 202, distance: 616.8
click at [697, 202] on table "Name Tonnes Delivered Tonnes Sold Method Vaulted Deep 20,427 5,091,194 Biomass …" at bounding box center [680, 347] width 1221 height 535
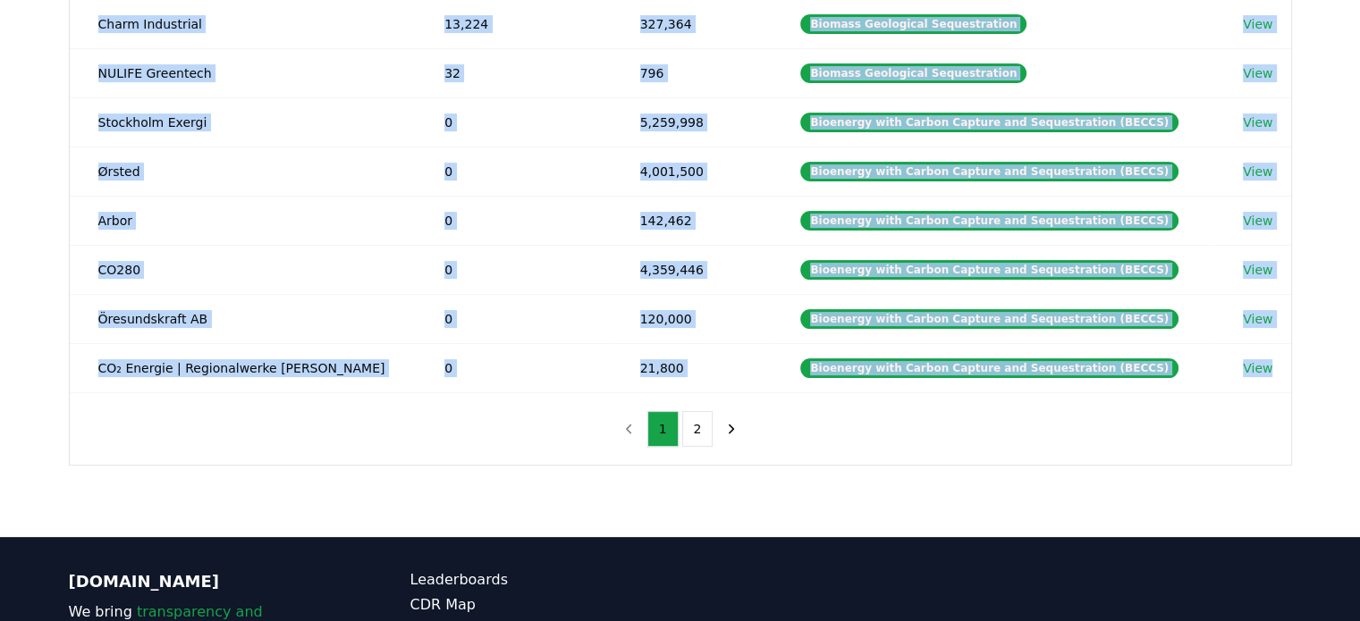
scroll to position [0, 0]
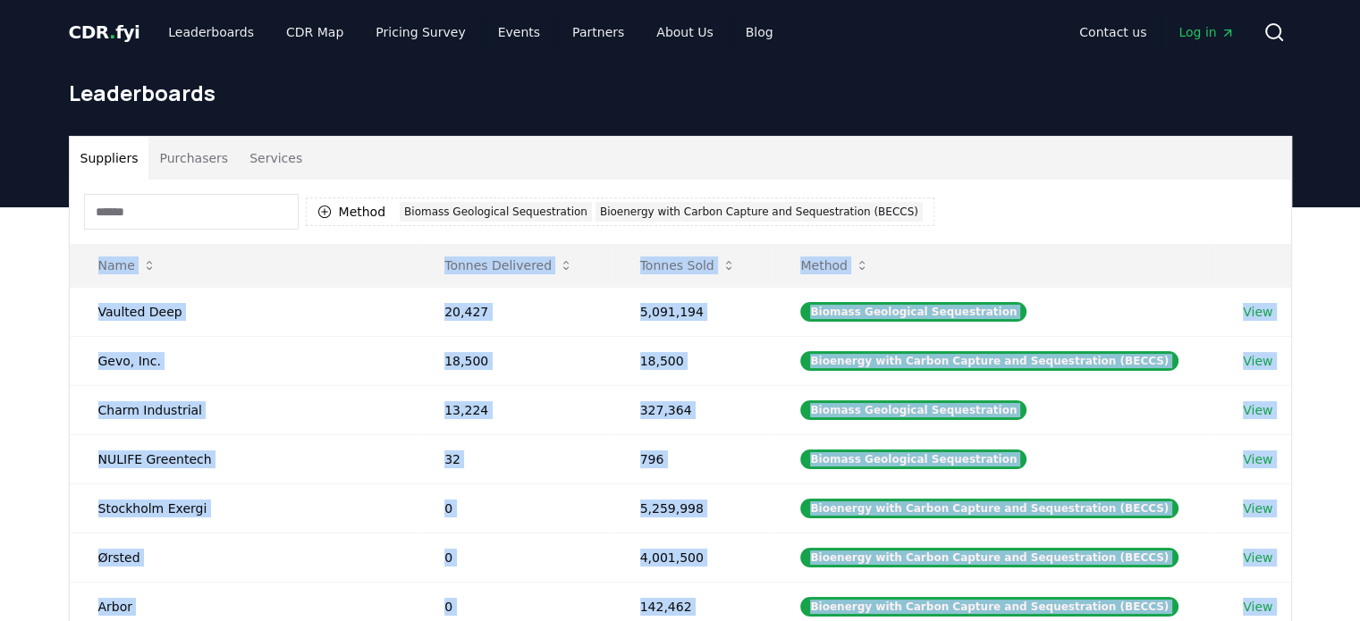
drag, startPoint x: 1273, startPoint y: 303, endPoint x: 67, endPoint y: 261, distance: 1206.7
click at [67, 261] on div "Suppliers Purchasers Services Method 2 Biomass Geological Sequestration Bioener…" at bounding box center [681, 494] width 1252 height 716
copy table "Name Tonnes Delivered Tonnes Sold Method Vaulted Deep 20,427 5,091,194 Biomass …"
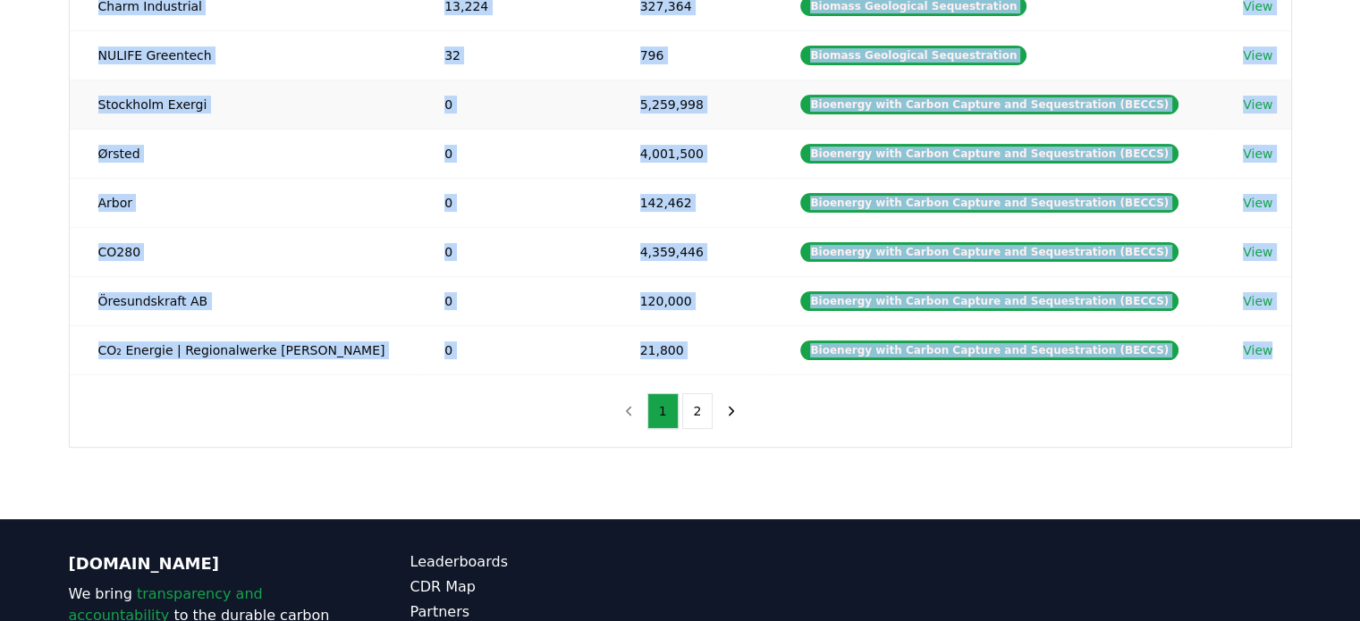
scroll to position [420, 0]
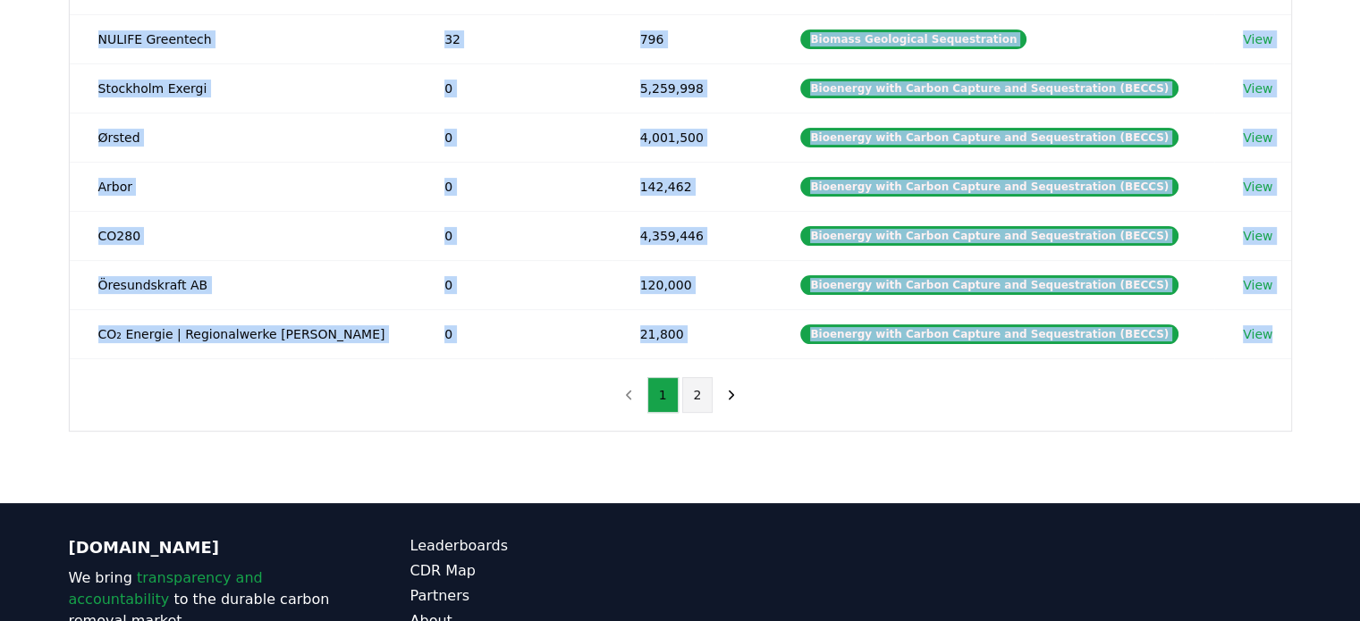
click at [696, 396] on button "2" at bounding box center [697, 395] width 31 height 36
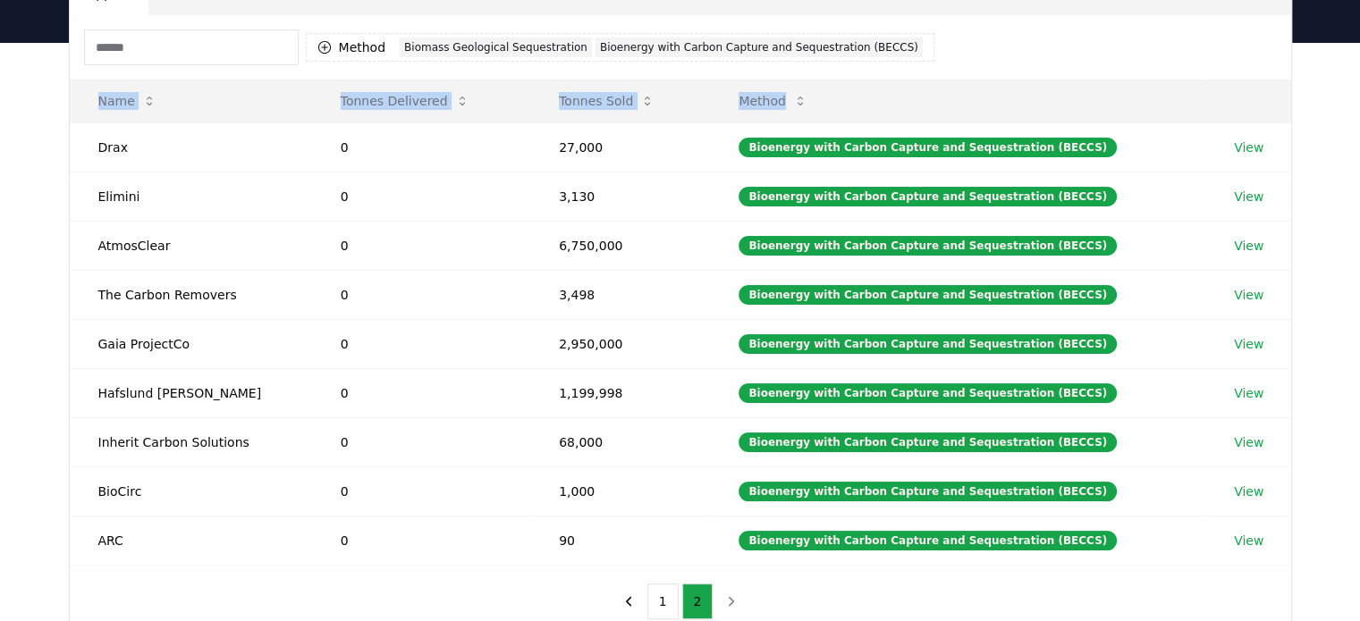
scroll to position [164, 0]
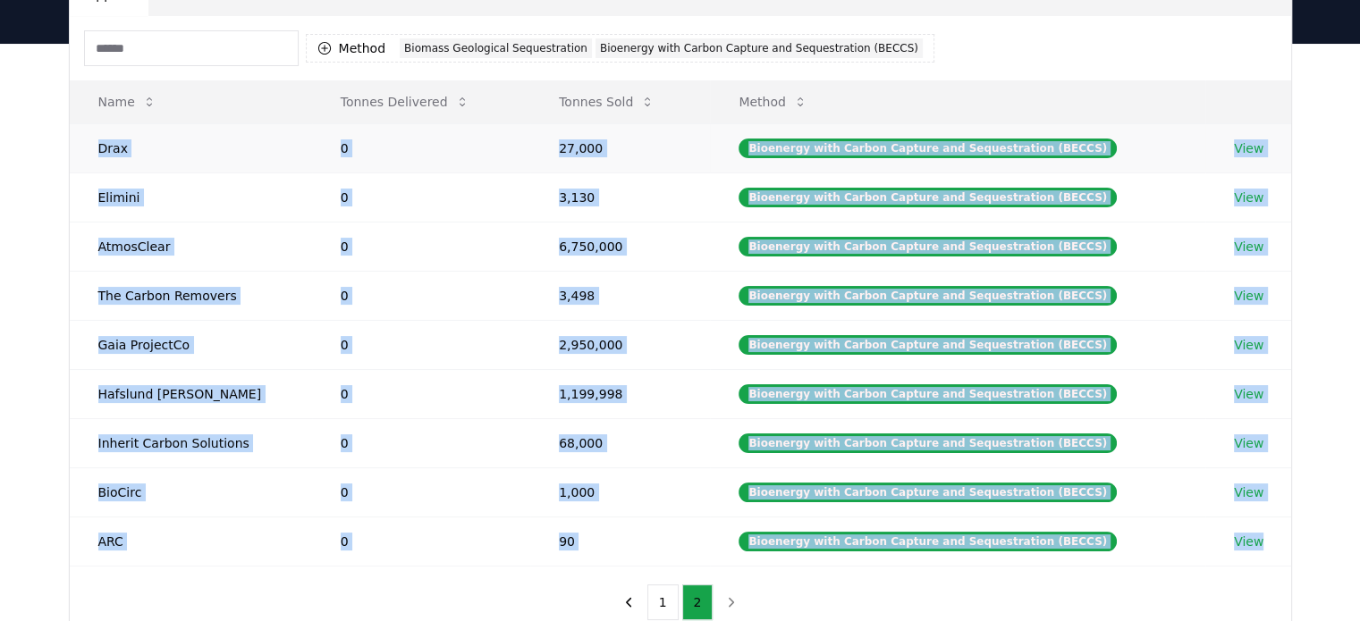
drag, startPoint x: 1273, startPoint y: 538, endPoint x: 80, endPoint y: 153, distance: 1254.1
click at [80, 153] on tbody "Drax 0 27,000 Bioenergy with Carbon Capture and Sequestration (BECCS) View Elim…" at bounding box center [680, 344] width 1221 height 443
copy tbody "Drax 0 27,000 Bioenergy with Carbon Capture and Sequestration (BECCS) View Elim…"
